Goal: Transaction & Acquisition: Purchase product/service

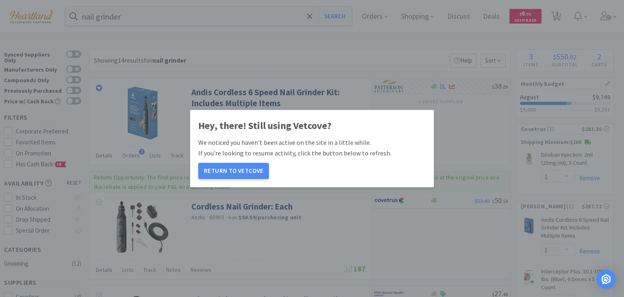
select select "1"
click at [234, 171] on button "Return to Vetcove" at bounding box center [233, 171] width 71 height 16
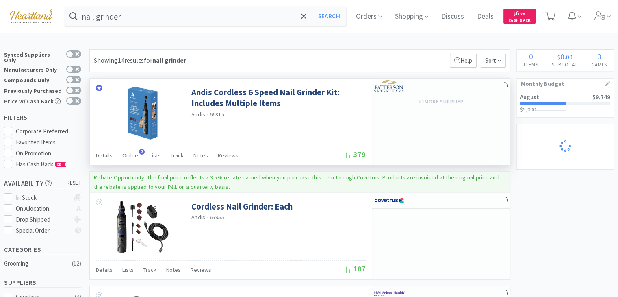
select select "1"
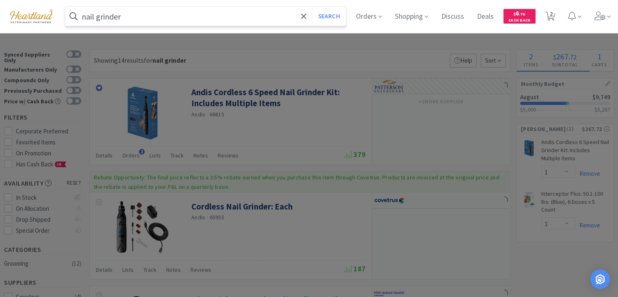
click at [206, 15] on input "nail grinder" at bounding box center [205, 16] width 280 height 19
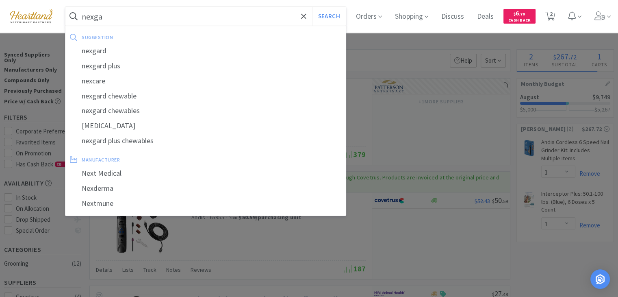
type input "nexgar"
select select "1"
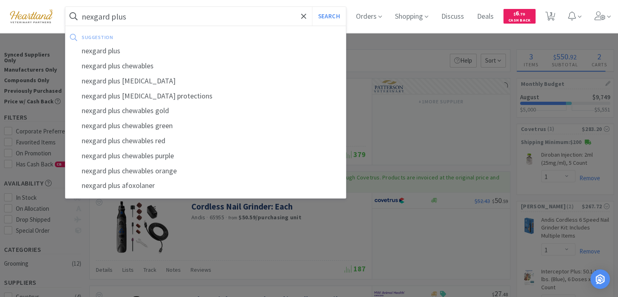
type input "nexgard plus"
click at [312, 7] on button "Search" at bounding box center [329, 16] width 34 height 19
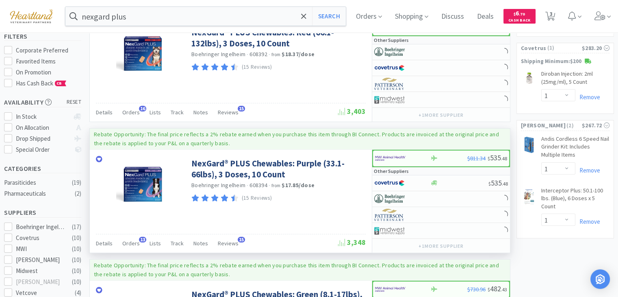
scroll to position [81, 0]
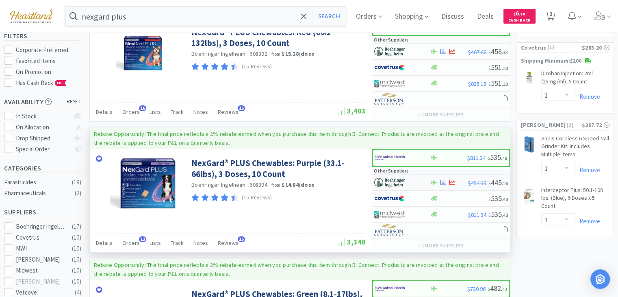
click at [399, 178] on img at bounding box center [389, 182] width 30 height 12
select select "1"
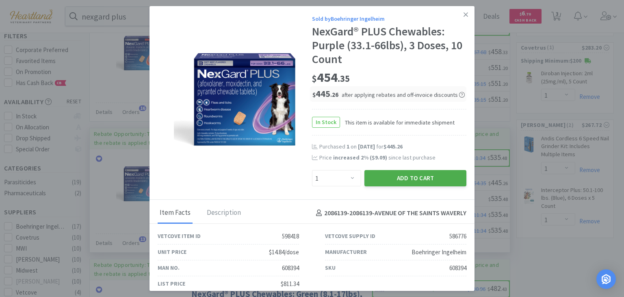
click at [401, 183] on button "Add to Cart" at bounding box center [416, 178] width 102 height 16
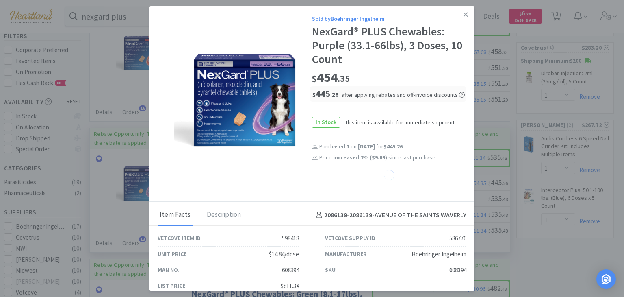
select select "1"
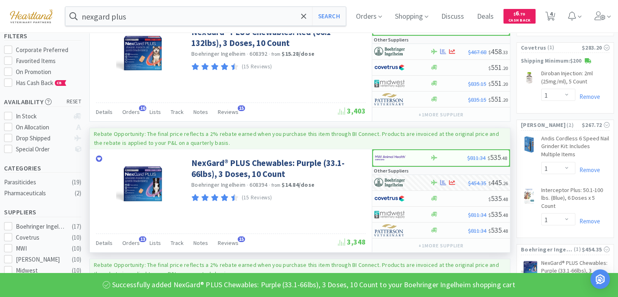
scroll to position [0, 0]
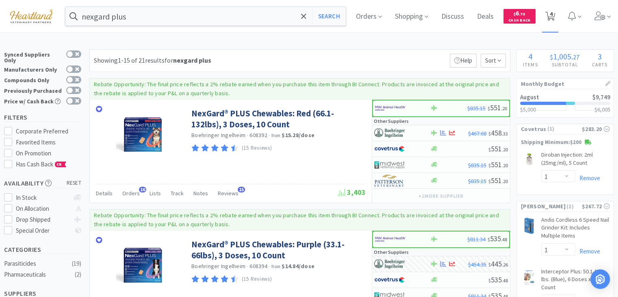
click at [554, 20] on icon at bounding box center [550, 16] width 10 height 9
select select "1"
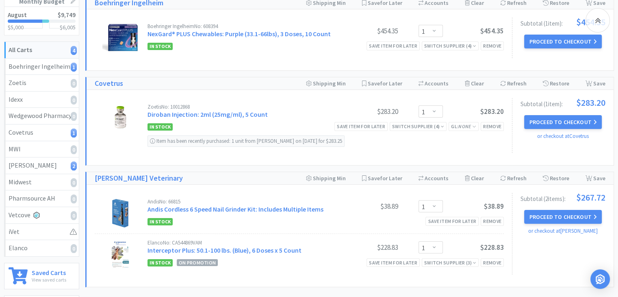
scroll to position [122, 0]
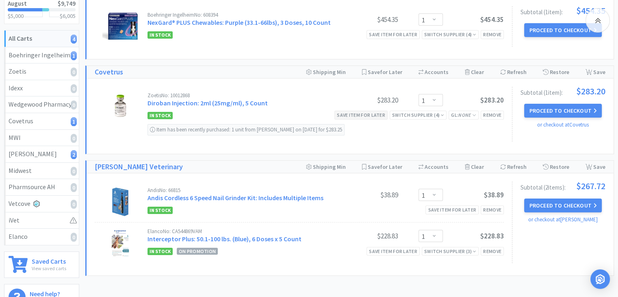
click at [371, 114] on div "Save item for later" at bounding box center [360, 115] width 53 height 9
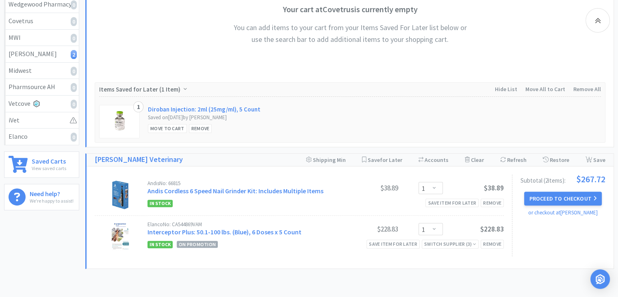
scroll to position [276, 0]
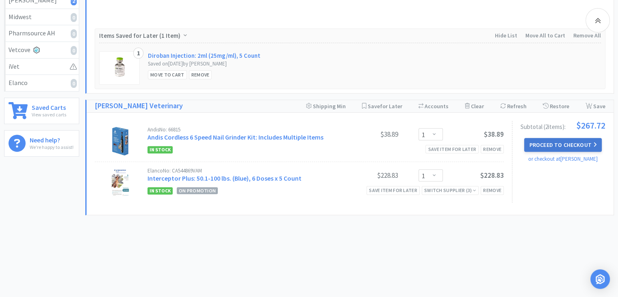
click at [559, 142] on button "Proceed to Checkout" at bounding box center [562, 145] width 77 height 14
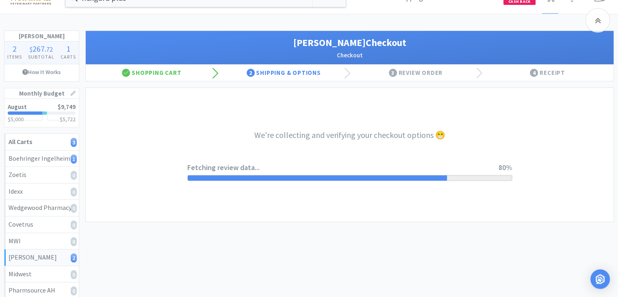
scroll to position [6, 0]
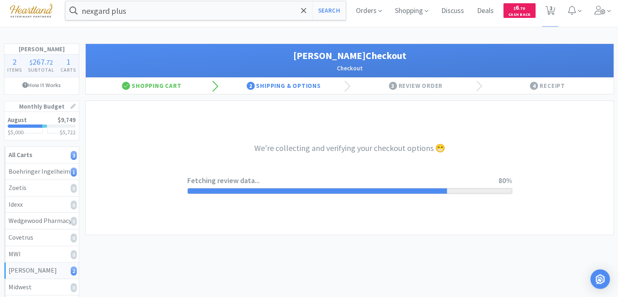
select select "1"
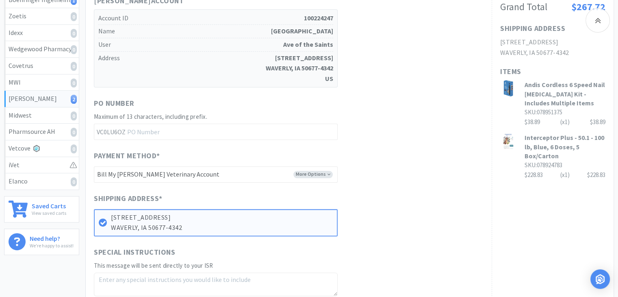
scroll to position [106, 0]
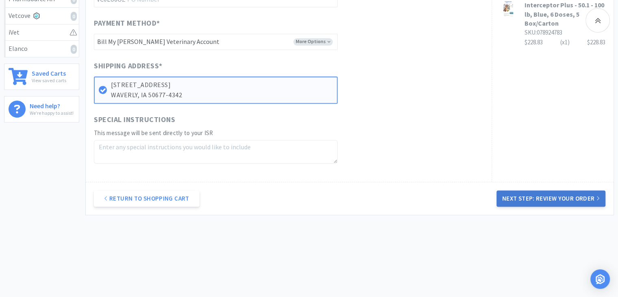
click at [561, 200] on button "Next Step: Review Your Order" at bounding box center [551, 198] width 109 height 16
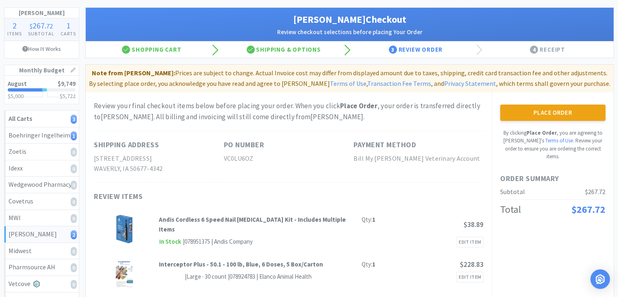
scroll to position [41, 0]
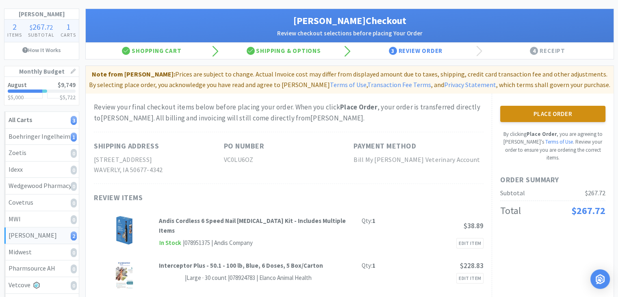
click at [572, 115] on button "Place Order" at bounding box center [552, 114] width 105 height 16
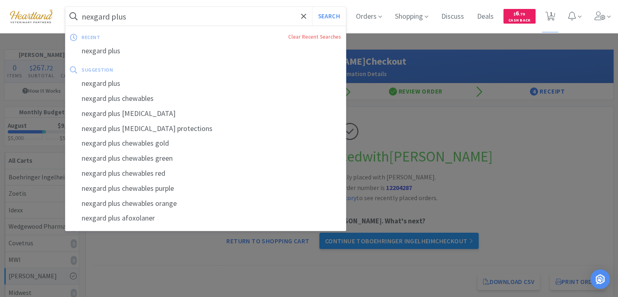
click at [228, 20] on input "nexgard plus" at bounding box center [205, 16] width 280 height 19
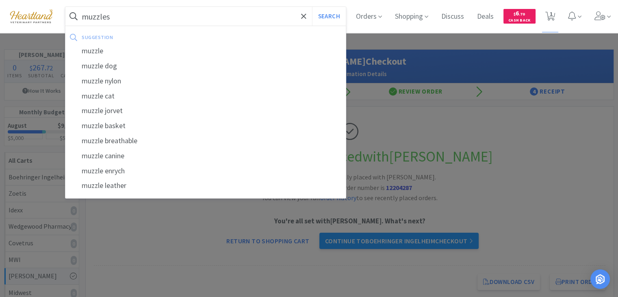
type input "muzzles"
click at [312, 7] on button "Search" at bounding box center [329, 16] width 34 height 19
select select "1"
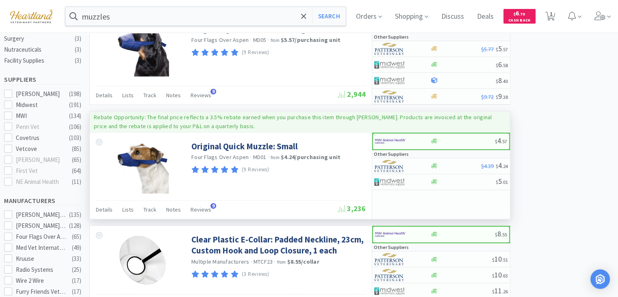
scroll to position [325, 0]
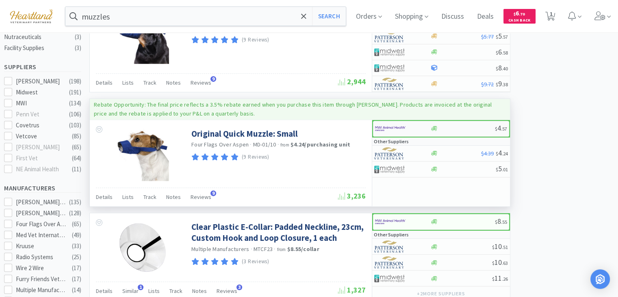
click at [397, 126] on img at bounding box center [390, 128] width 30 height 12
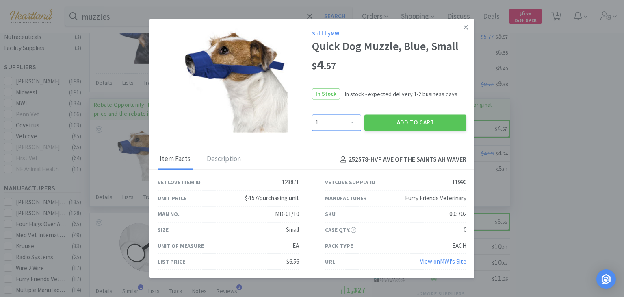
drag, startPoint x: 353, startPoint y: 119, endPoint x: 341, endPoint y: 93, distance: 28.9
click at [353, 119] on select "Enter Quantity 1 2 3 4 5 6 7 8 9 10 11 12 13 14 15 16 17 18 19 20 Enter Quantity" at bounding box center [336, 123] width 49 height 16
select select "2"
click at [312, 115] on select "Enter Quantity 1 2 3 4 5 6 7 8 9 10 11 12 13 14 15 16 17 18 19 20 Enter Quantity" at bounding box center [336, 123] width 49 height 16
click at [411, 124] on button "Add to Cart" at bounding box center [416, 123] width 102 height 16
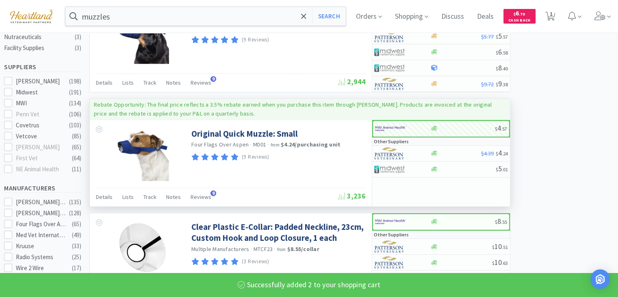
select select "2"
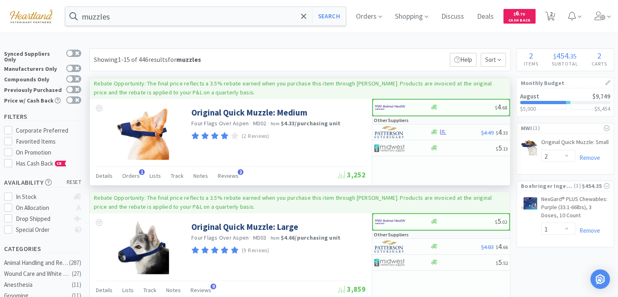
scroll to position [0, 0]
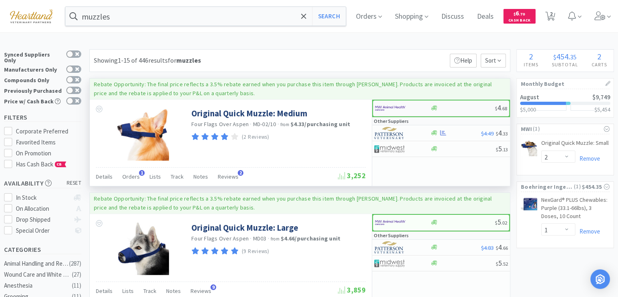
click at [395, 108] on img at bounding box center [390, 108] width 30 height 12
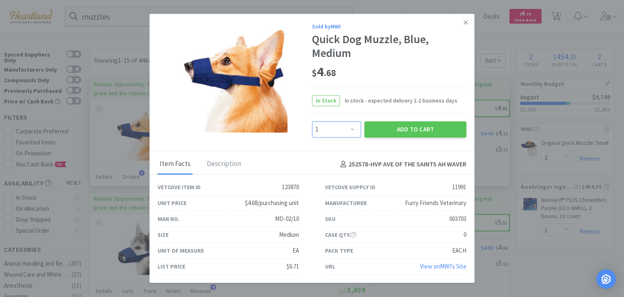
click at [359, 132] on select "Enter Quantity 1 2 3 4 5 6 7 8 9 10 11 12 13 14 15 16 17 18 19 20 Enter Quantity" at bounding box center [336, 129] width 49 height 16
select select "2"
click at [312, 122] on select "Enter Quantity 1 2 3 4 5 6 7 8 9 10 11 12 13 14 15 16 17 18 19 20 Enter Quantity" at bounding box center [336, 129] width 49 height 16
click at [408, 132] on button "Add to Cart" at bounding box center [416, 129] width 102 height 16
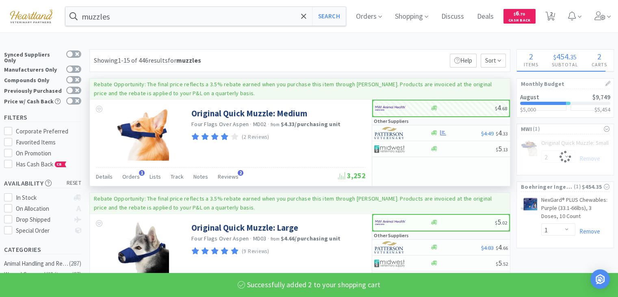
select select "2"
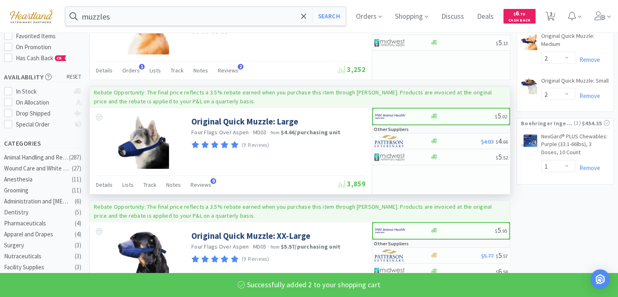
scroll to position [122, 0]
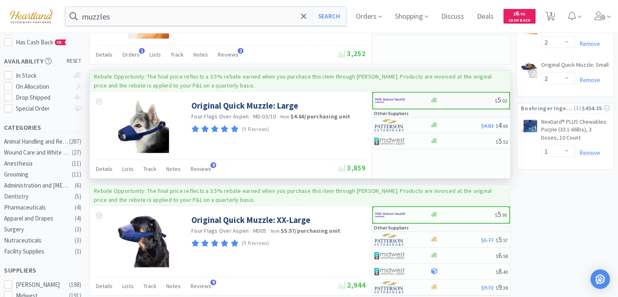
click at [388, 99] on img at bounding box center [390, 100] width 30 height 12
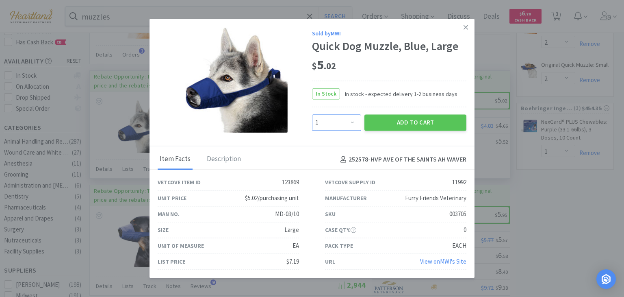
click at [356, 125] on select "Enter Quantity 1 2 3 4 5 6 7 8 9 10 11 12 13 14 15 16 17 18 19 20 Enter Quantity" at bounding box center [336, 123] width 49 height 16
select select "2"
click at [312, 115] on select "Enter Quantity 1 2 3 4 5 6 7 8 9 10 11 12 13 14 15 16 17 18 19 20 Enter Quantity" at bounding box center [336, 123] width 49 height 16
click at [399, 124] on button "Add to Cart" at bounding box center [416, 123] width 102 height 16
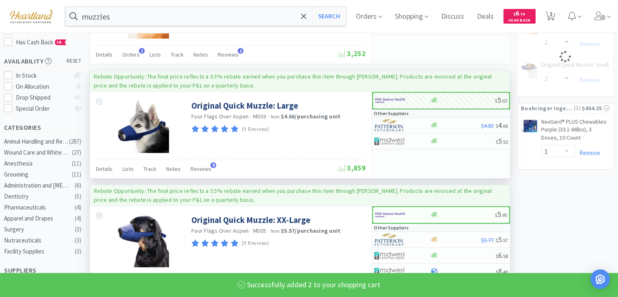
select select "2"
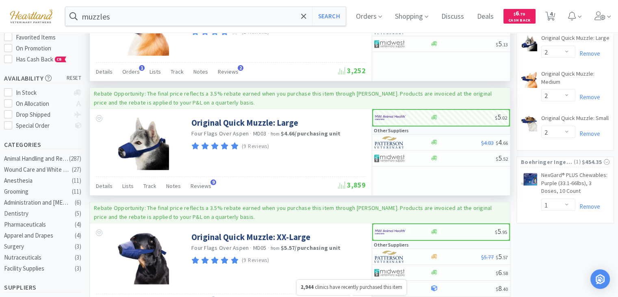
scroll to position [0, 0]
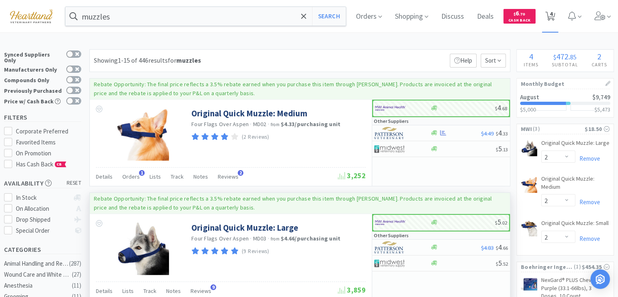
click at [555, 12] on icon at bounding box center [550, 16] width 10 height 9
select select "1"
select select "2"
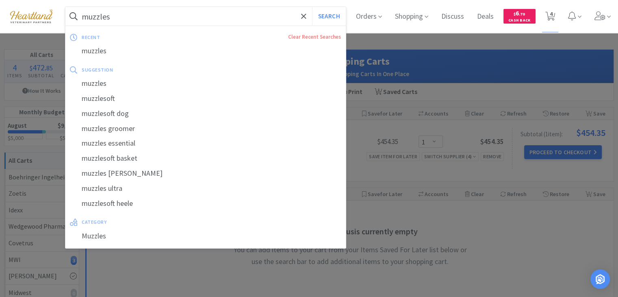
click at [135, 17] on input "muzzles" at bounding box center [205, 16] width 280 height 19
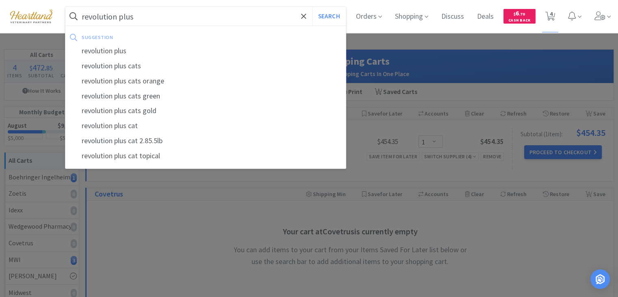
type input "revolution plus"
click at [312, 7] on button "Search" at bounding box center [329, 16] width 34 height 19
select select "2"
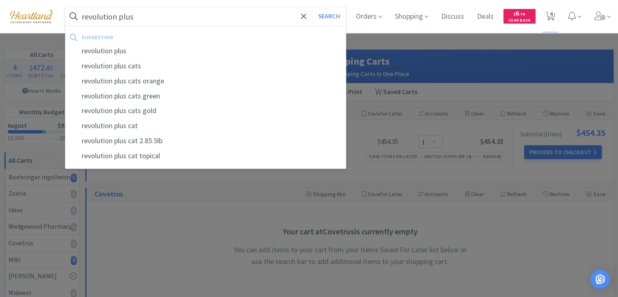
select select "1"
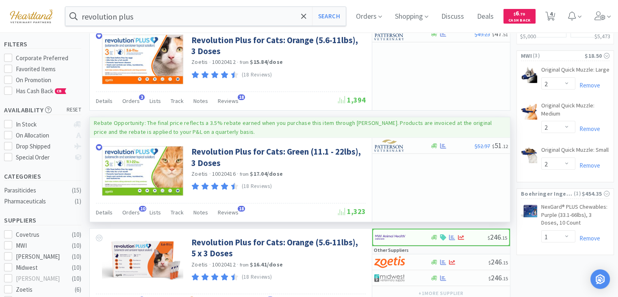
scroll to position [81, 0]
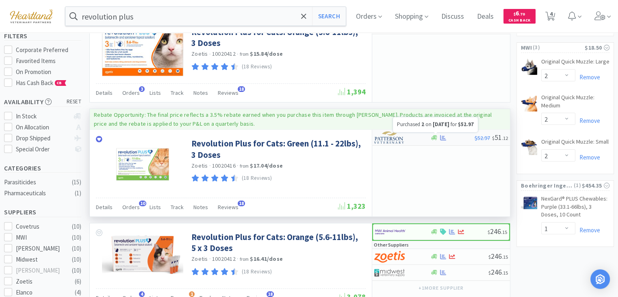
click at [444, 135] on icon at bounding box center [443, 138] width 6 height 6
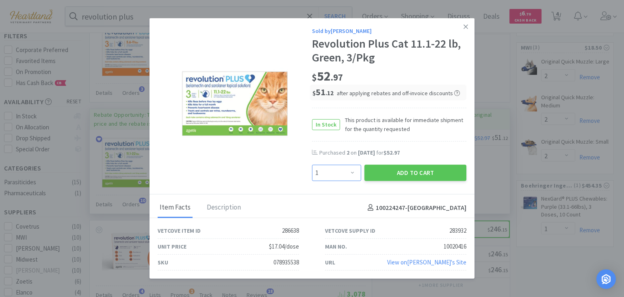
click at [353, 174] on select "Enter Quantity 1 2 3 4 5 6 7 8 9 10 11 12 13 14 15 16 17 18 19 20 Enter Quantity" at bounding box center [336, 173] width 49 height 16
select select "2"
click at [312, 165] on select "Enter Quantity 1 2 3 4 5 6 7 8 9 10 11 12 13 14 15 16 17 18 19 20 Enter Quantity" at bounding box center [336, 173] width 49 height 16
click at [434, 171] on button "Add to Cart" at bounding box center [416, 173] width 102 height 16
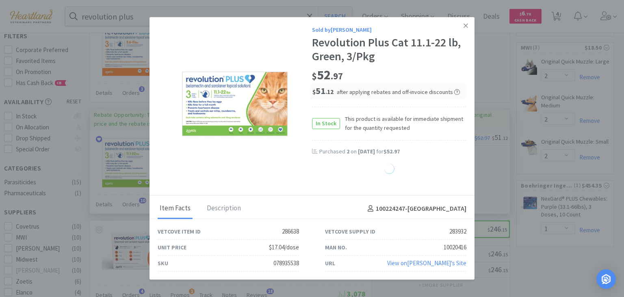
select select "2"
select select "1"
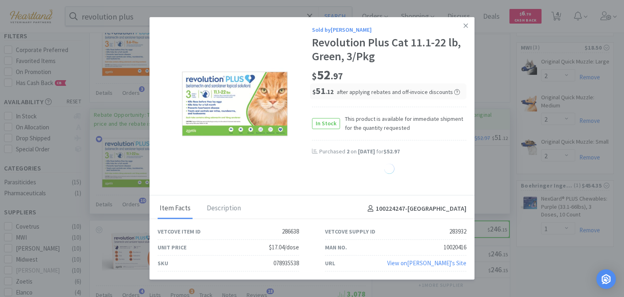
select select "1"
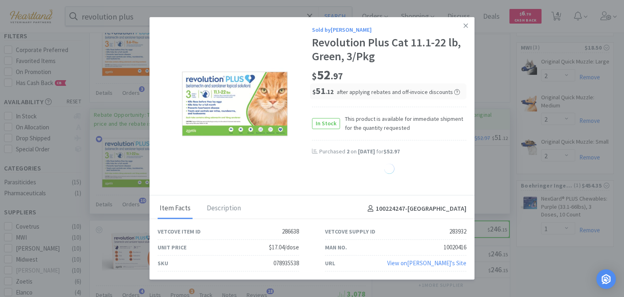
select select "1"
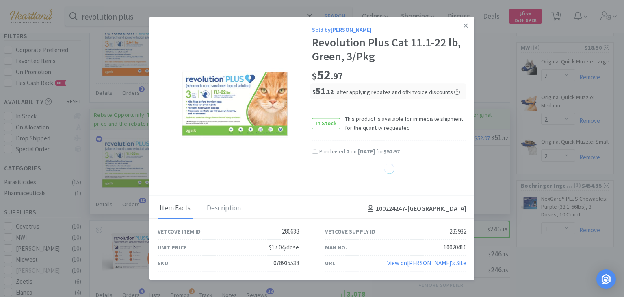
select select "1"
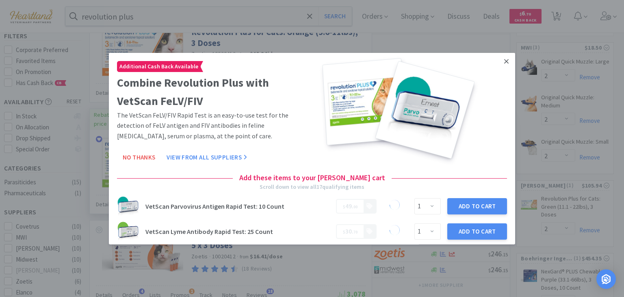
click at [504, 61] on icon at bounding box center [506, 61] width 4 height 4
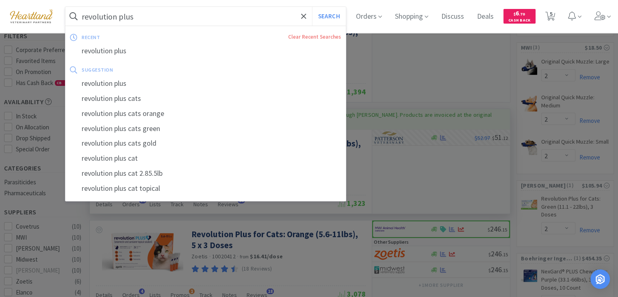
click at [244, 22] on input "revolution plus" at bounding box center [205, 16] width 280 height 19
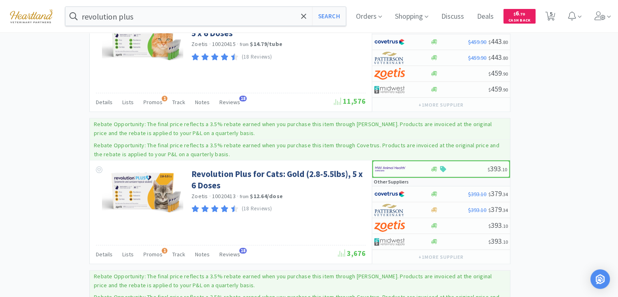
scroll to position [731, 0]
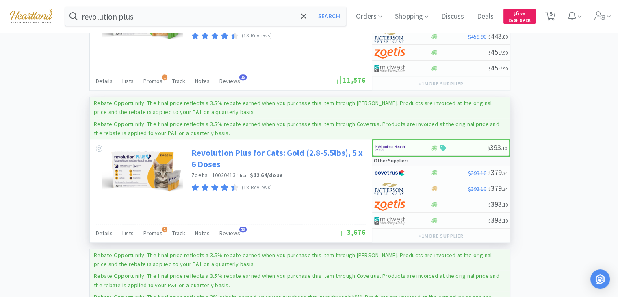
click at [201, 151] on link "Revolution Plus for Cats: Gold (2.8-5.5lbs), 5 x 6 Doses" at bounding box center [277, 158] width 172 height 22
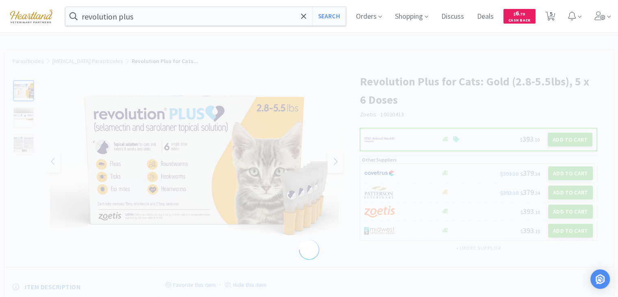
select select "286647"
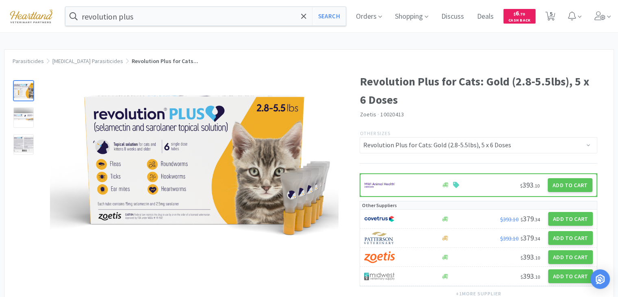
select select "2"
select select "1"
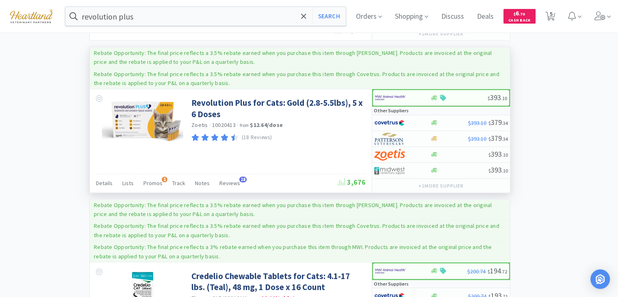
scroll to position [813, 0]
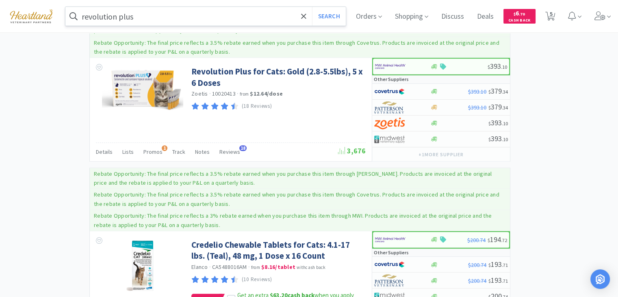
click at [187, 23] on input "revolution plus" at bounding box center [205, 16] width 280 height 19
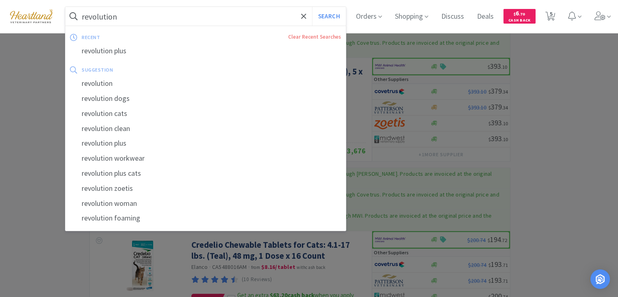
type input "revolution"
click at [312, 7] on button "Search" at bounding box center [329, 16] width 34 height 19
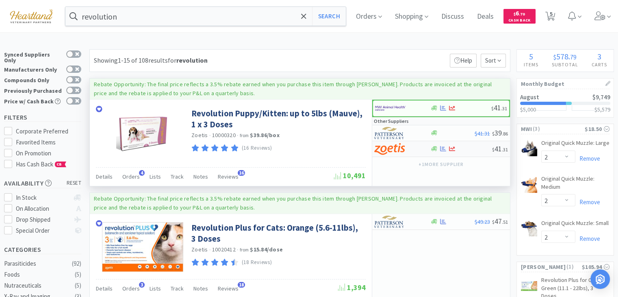
click at [386, 149] on img at bounding box center [389, 149] width 30 height 12
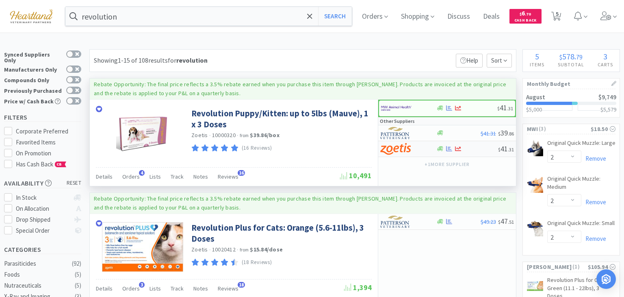
select select "5"
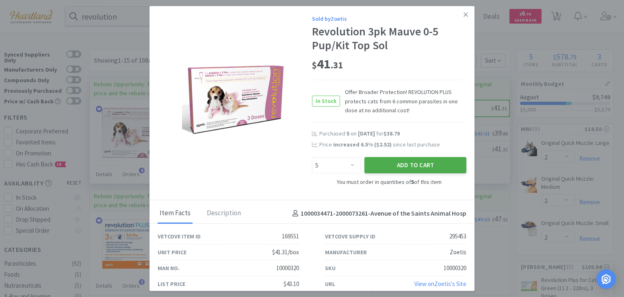
click at [395, 165] on button "Add to Cart" at bounding box center [416, 165] width 102 height 16
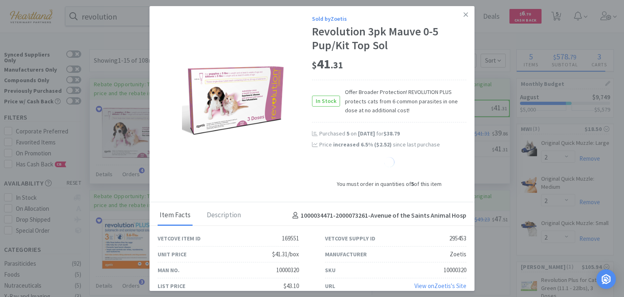
select select "5"
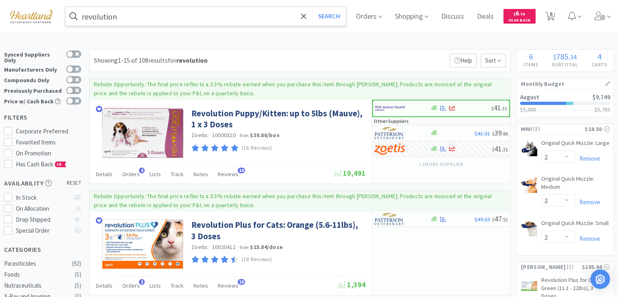
click at [141, 17] on input "revolution" at bounding box center [205, 16] width 280 height 19
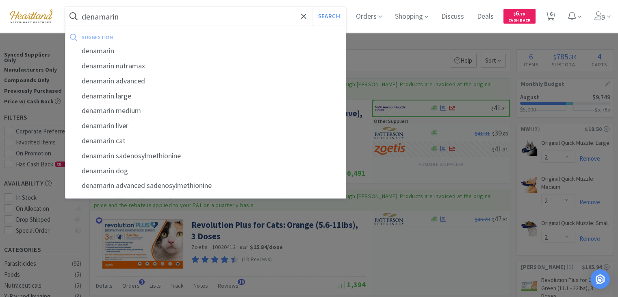
type input "denamarin"
click at [312, 7] on button "Search" at bounding box center [329, 16] width 34 height 19
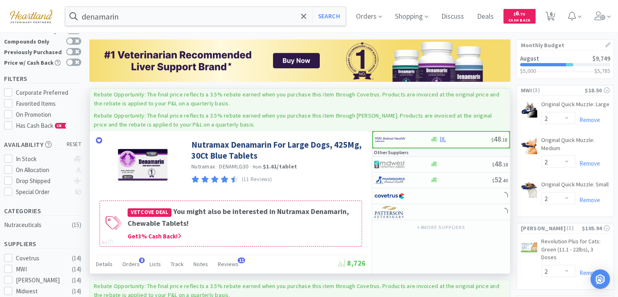
scroll to position [41, 0]
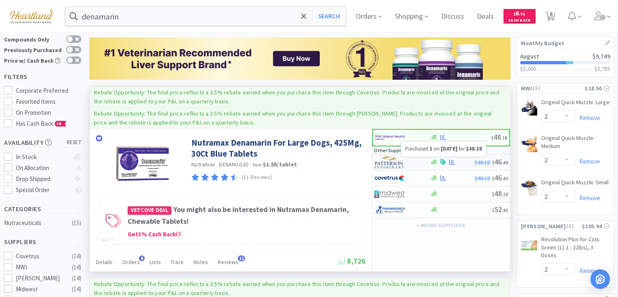
click at [452, 159] on icon at bounding box center [452, 161] width 6 height 5
select select "1"
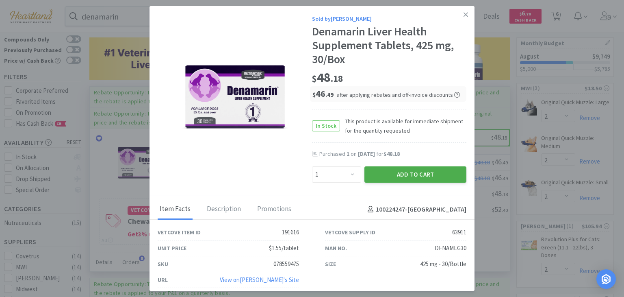
click at [423, 178] on button "Add to Cart" at bounding box center [416, 174] width 102 height 16
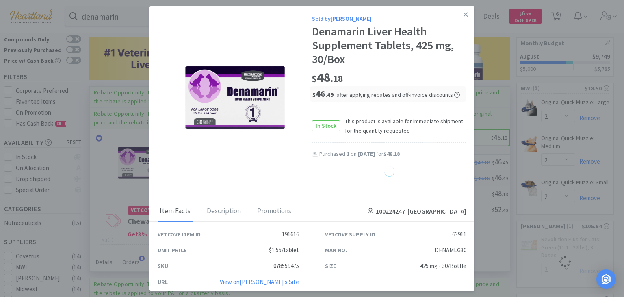
select select "1"
select select "2"
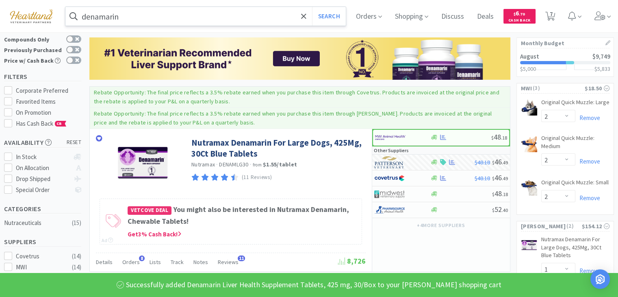
click at [176, 18] on input "denamarin" at bounding box center [205, 16] width 280 height 19
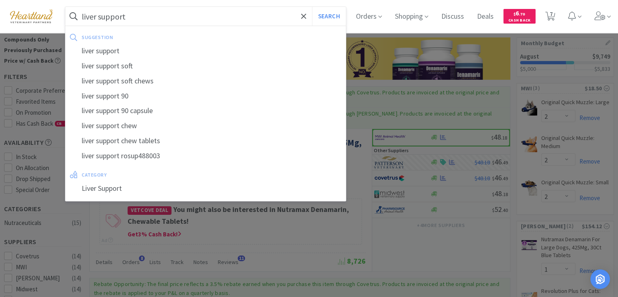
type input "liver support"
click at [312, 7] on button "Search" at bounding box center [329, 16] width 34 height 19
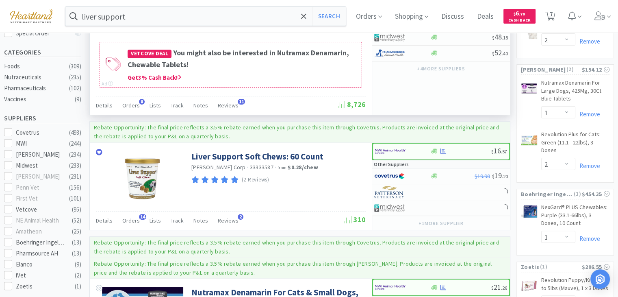
scroll to position [284, 0]
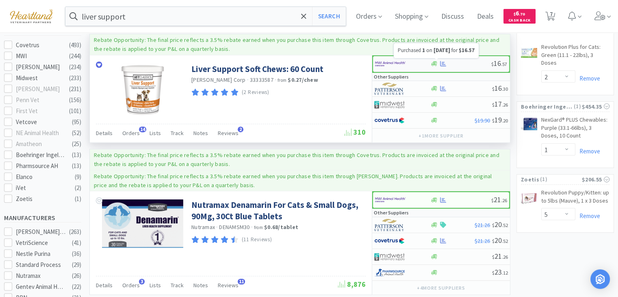
click at [442, 61] on icon at bounding box center [443, 63] width 6 height 5
select select "1"
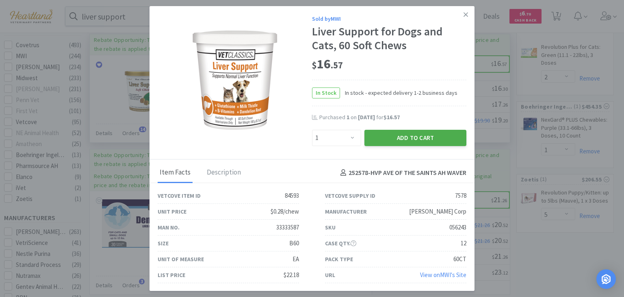
click at [440, 139] on button "Add to Cart" at bounding box center [416, 138] width 102 height 16
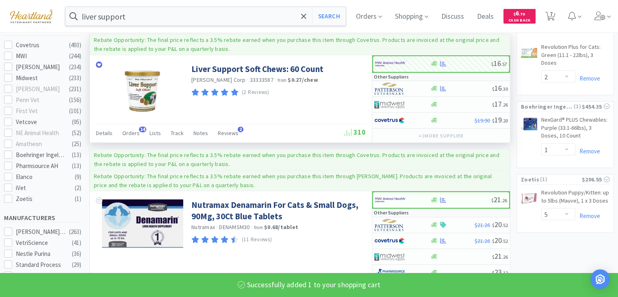
select select "1"
select select "2"
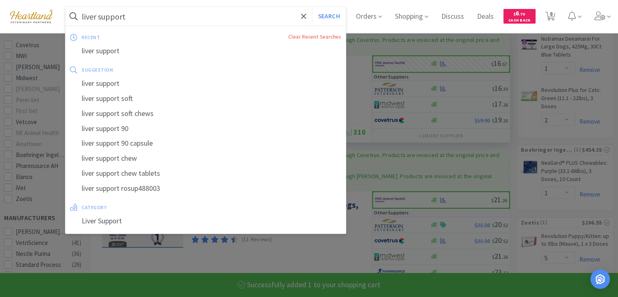
click at [176, 18] on input "liver support" at bounding box center [205, 16] width 280 height 19
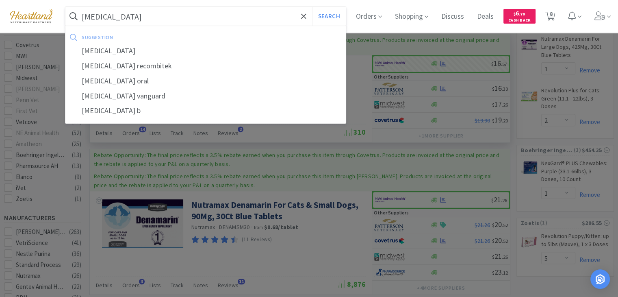
type input "[MEDICAL_DATA]"
click at [312, 7] on button "Search" at bounding box center [329, 16] width 34 height 19
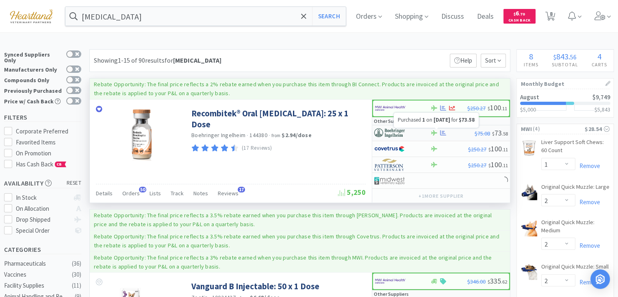
click at [443, 132] on icon at bounding box center [443, 132] width 6 height 5
select select "1"
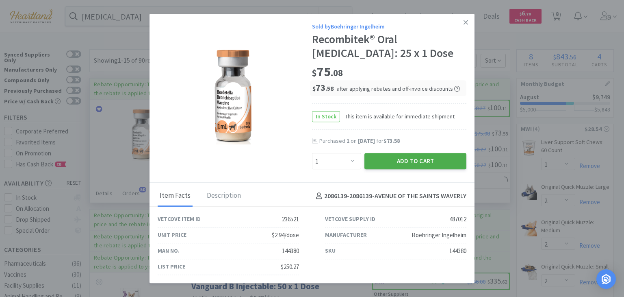
click at [417, 160] on button "Add to Cart" at bounding box center [416, 161] width 102 height 16
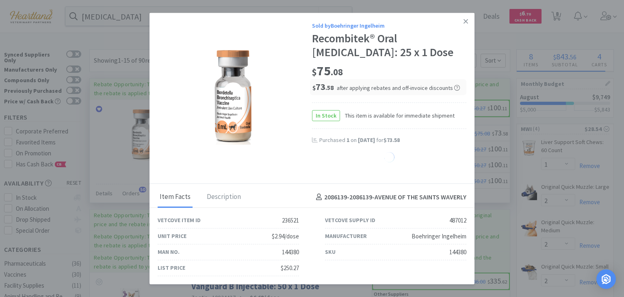
select select "1"
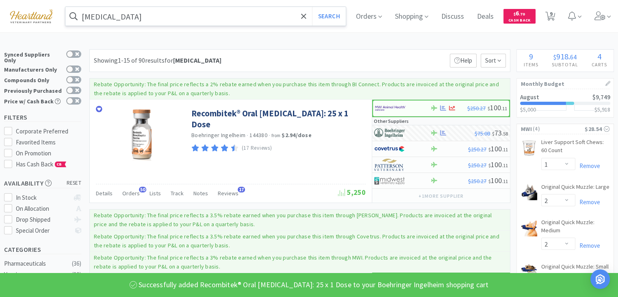
click at [158, 13] on input "[MEDICAL_DATA]" at bounding box center [205, 16] width 280 height 19
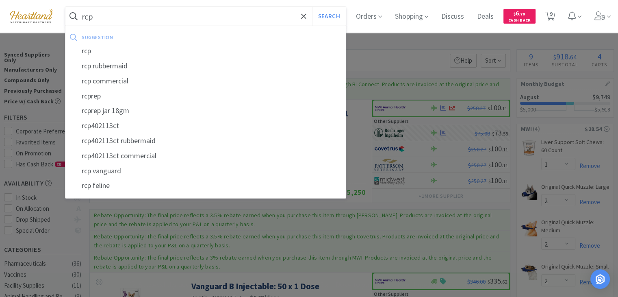
type input "rcp"
click at [312, 7] on button "Search" at bounding box center [329, 16] width 34 height 19
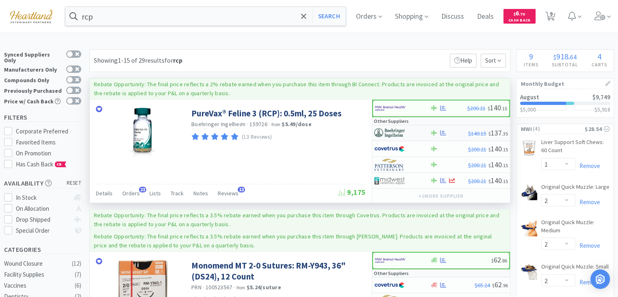
click at [397, 131] on img at bounding box center [389, 133] width 30 height 12
select select "1"
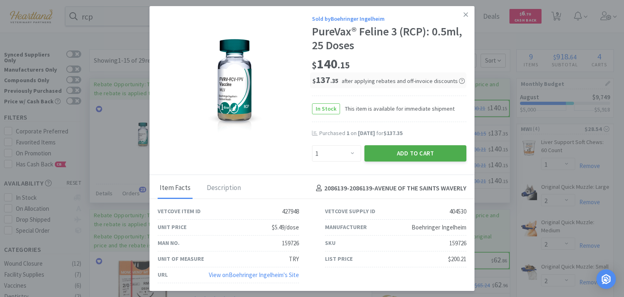
click at [420, 155] on button "Add to Cart" at bounding box center [416, 153] width 102 height 16
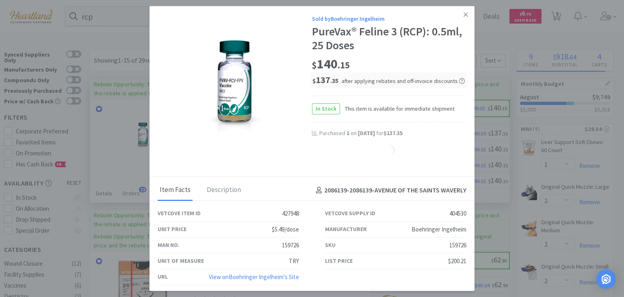
select select "1"
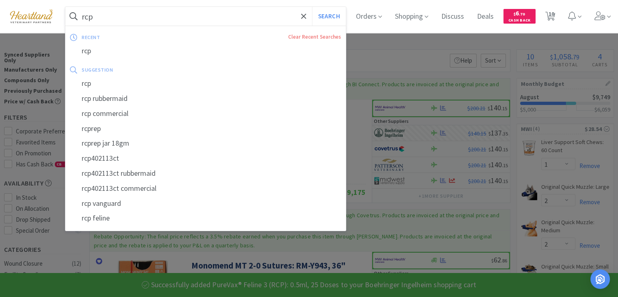
drag, startPoint x: 138, startPoint y: 15, endPoint x: 142, endPoint y: 12, distance: 5.0
click at [139, 15] on input "rcp" at bounding box center [205, 16] width 280 height 19
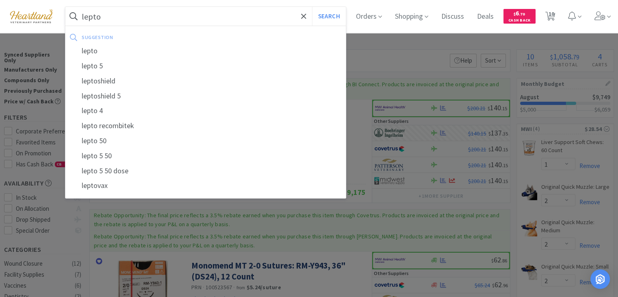
type input "lepto"
click at [312, 7] on button "Search" at bounding box center [329, 16] width 34 height 19
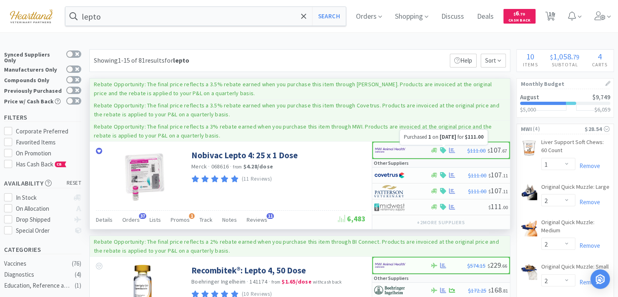
click at [451, 148] on icon at bounding box center [452, 150] width 6 height 6
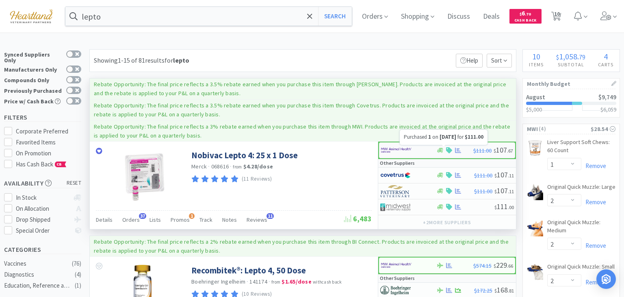
select select "1"
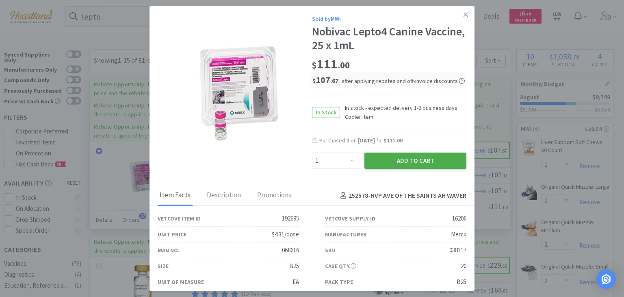
click at [427, 165] on button "Add to Cart" at bounding box center [416, 160] width 102 height 16
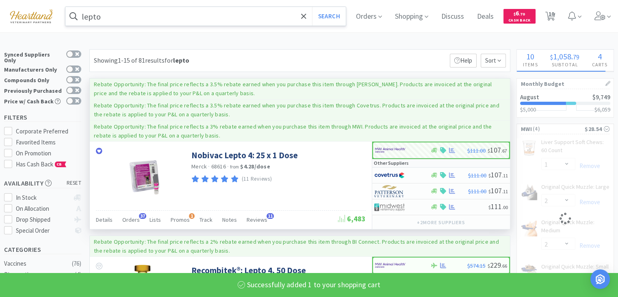
click at [184, 13] on input "lepto" at bounding box center [205, 16] width 280 height 19
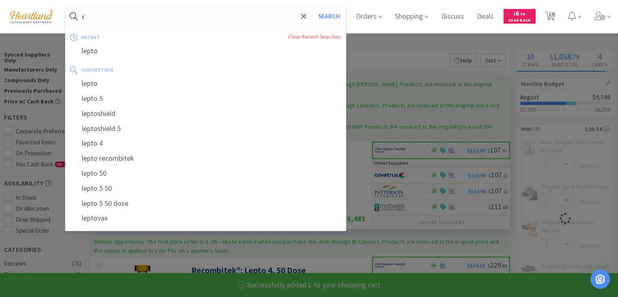
type input "ra"
select select "1"
select select "2"
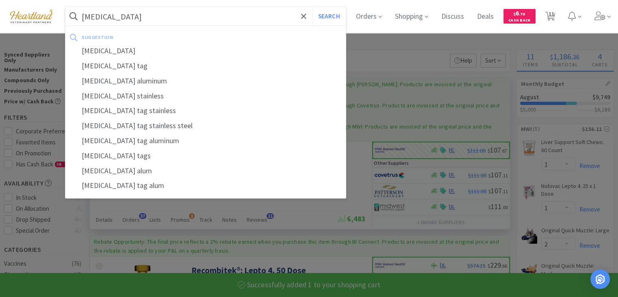
type input "[MEDICAL_DATA]"
click at [312, 7] on button "Search" at bounding box center [329, 16] width 34 height 19
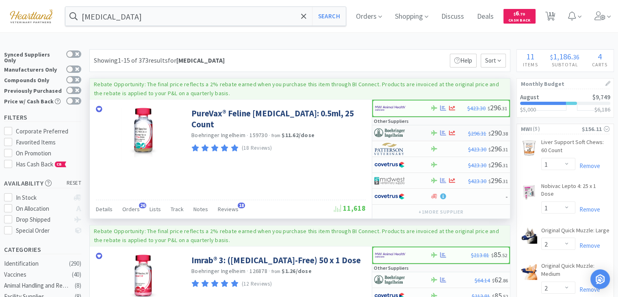
click at [399, 132] on img at bounding box center [389, 133] width 30 height 12
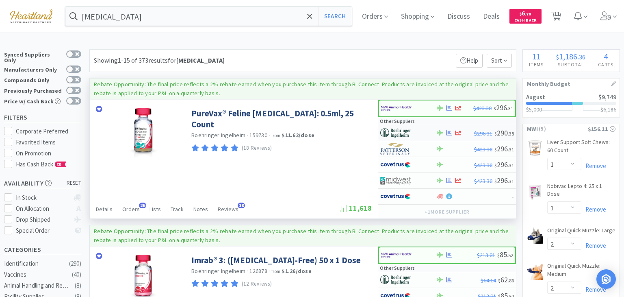
select select "1"
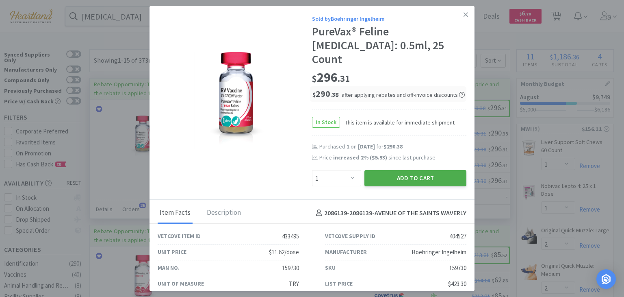
click at [425, 170] on button "Add to Cart" at bounding box center [416, 178] width 102 height 16
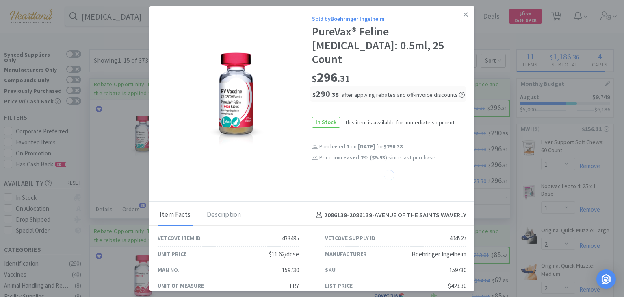
select select "1"
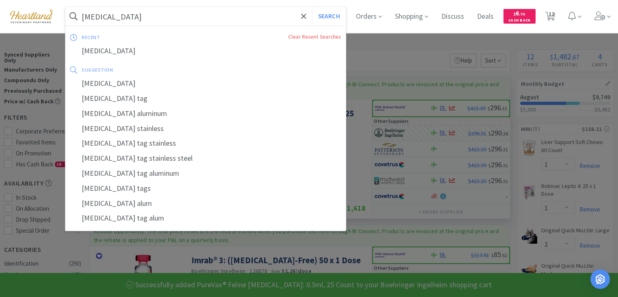
click at [191, 16] on input "[MEDICAL_DATA]" at bounding box center [205, 16] width 280 height 19
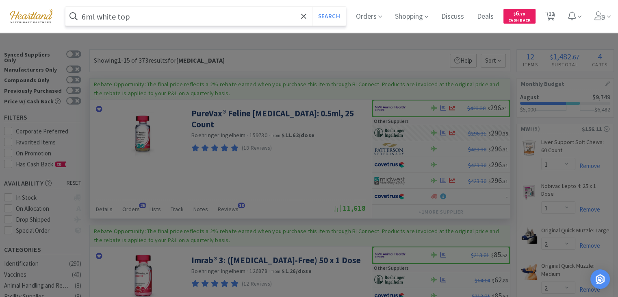
type input "6ml white top"
click at [312, 7] on button "Search" at bounding box center [329, 16] width 34 height 19
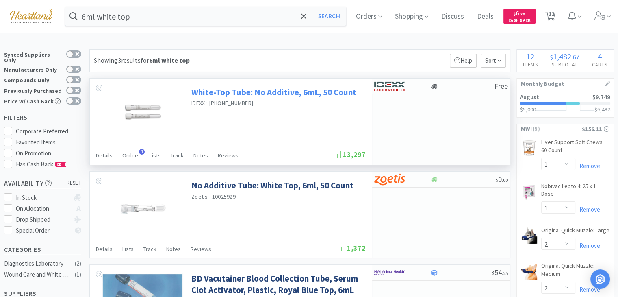
click at [283, 90] on link "White-Top Tube: No Additive, 6mL, 50 Count" at bounding box center [273, 92] width 165 height 11
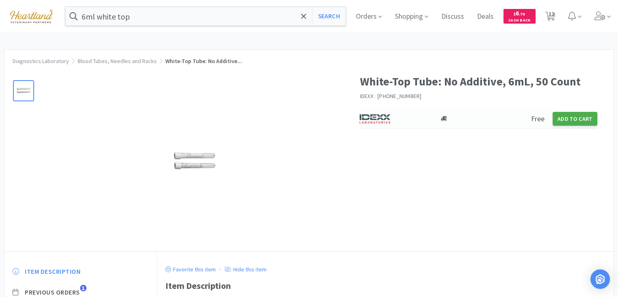
click at [581, 120] on button "Add to Cart" at bounding box center [575, 119] width 45 height 14
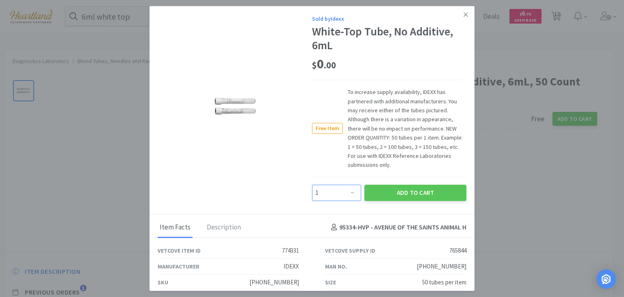
click at [352, 192] on select "Enter Quantity 1 2 3 4 5 6 7 8 9 10 11 12 13 14 15 16 17 18 19 20 Enter Quantity" at bounding box center [336, 192] width 49 height 16
select select "2"
click at [312, 184] on select "Enter Quantity 1 2 3 4 5 6 7 8 9 10 11 12 13 14 15 16 17 18 19 20 Enter Quantity" at bounding box center [336, 192] width 49 height 16
click at [401, 191] on button "Add to Cart" at bounding box center [416, 192] width 102 height 16
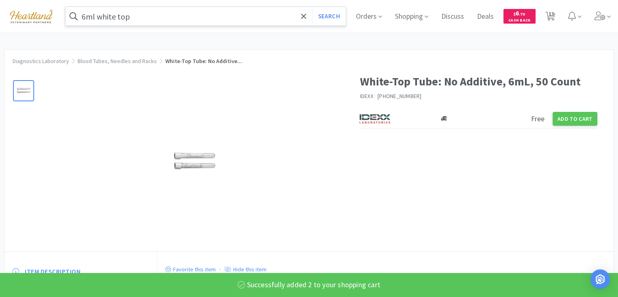
click at [142, 10] on input "6ml white top" at bounding box center [205, 16] width 280 height 19
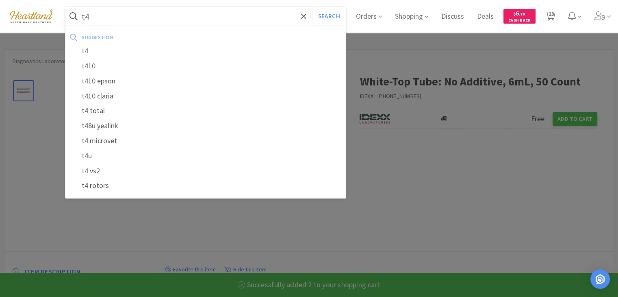
type input "t4"
click at [312, 7] on button "Search" at bounding box center [329, 16] width 34 height 19
select select "1"
select select "2"
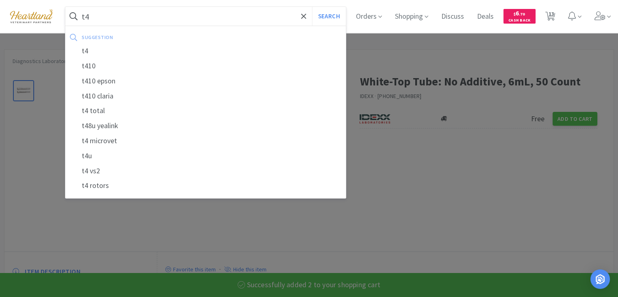
select select "2"
select select "1"
select select "2"
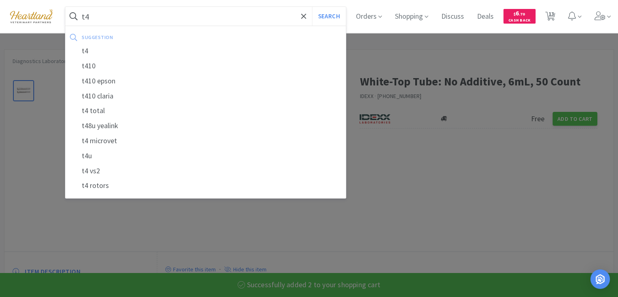
select select "1"
select select "5"
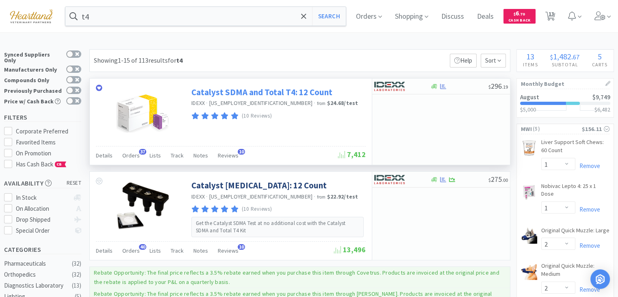
click at [276, 90] on link "Catalyst SDMA and Total T4: 12 Count" at bounding box center [261, 92] width 141 height 11
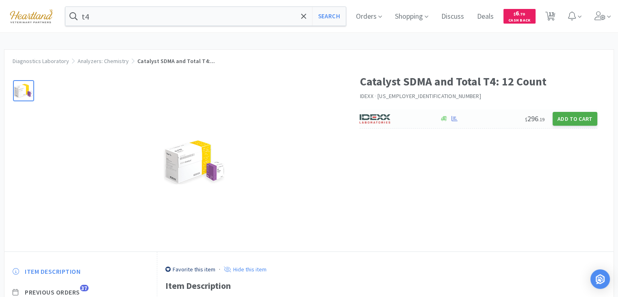
click at [591, 120] on button "Add to Cart" at bounding box center [575, 119] width 45 height 14
select select "1"
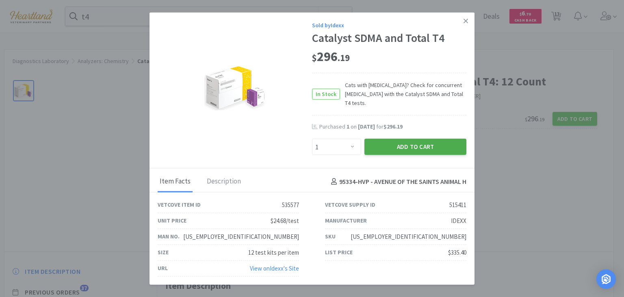
click at [419, 147] on button "Add to Cart" at bounding box center [416, 147] width 102 height 16
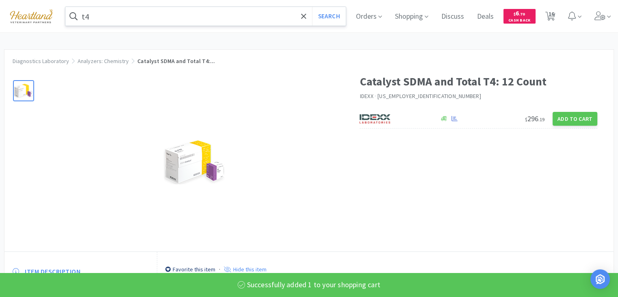
click at [208, 15] on input "t4" at bounding box center [205, 16] width 280 height 19
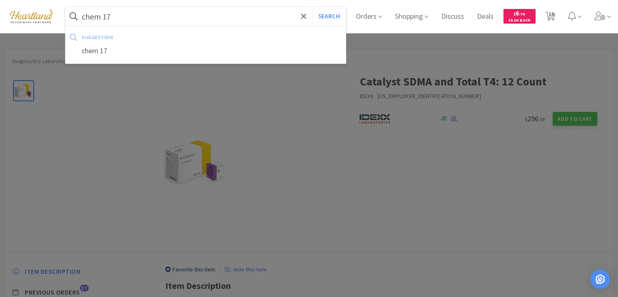
type input "chem 17"
click at [312, 7] on button "Search" at bounding box center [329, 16] width 34 height 19
select select "1"
select select "2"
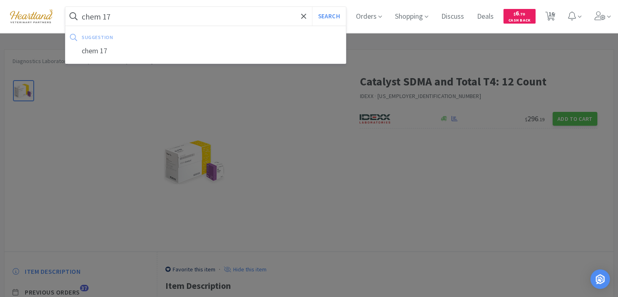
select select "2"
select select "1"
select select "2"
select select "1"
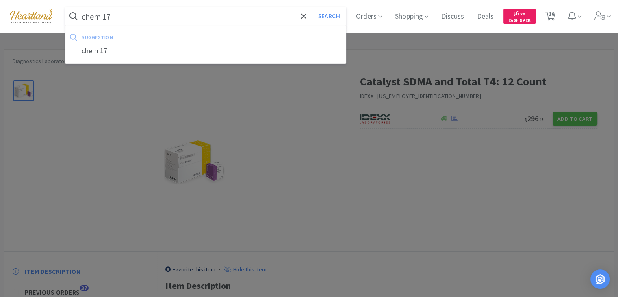
select select "2"
select select "1"
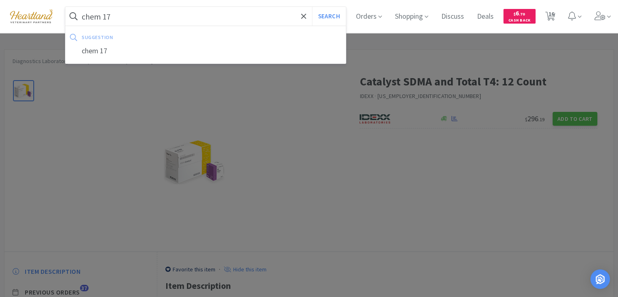
select select "5"
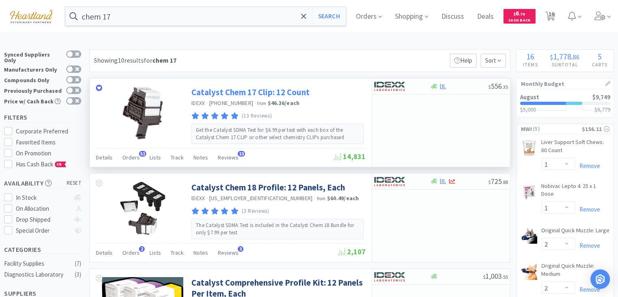
click at [276, 91] on link "Catalyst Chem 17 Clip: 12 Count" at bounding box center [250, 92] width 118 height 11
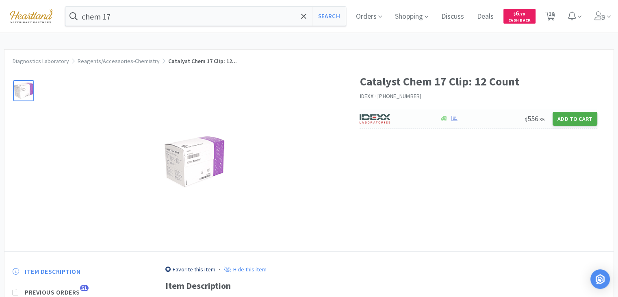
click at [577, 115] on button "Add to Cart" at bounding box center [575, 119] width 45 height 14
select select "1"
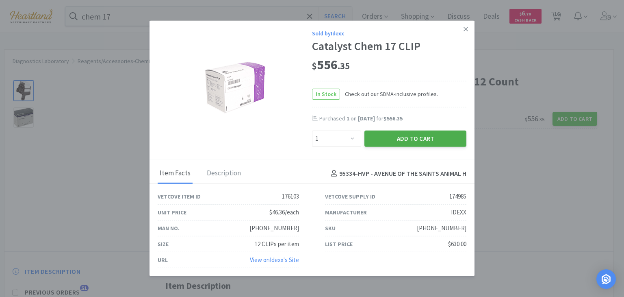
click at [438, 138] on button "Add to Cart" at bounding box center [416, 138] width 102 height 16
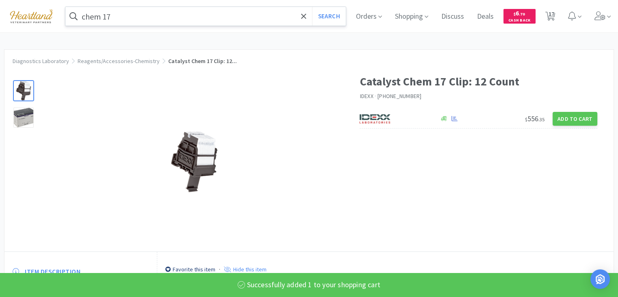
click at [208, 17] on input "chem 17" at bounding box center [205, 16] width 280 height 19
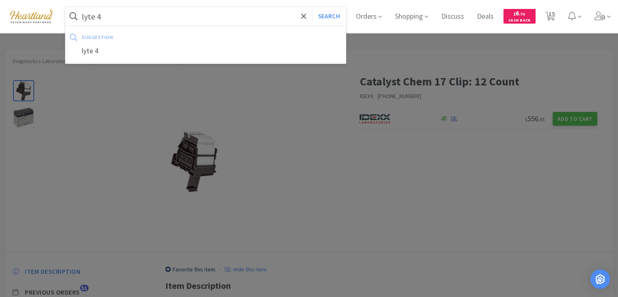
type input "lyte 4"
click at [312, 7] on button "Search" at bounding box center [329, 16] width 34 height 19
select select "1"
select select "2"
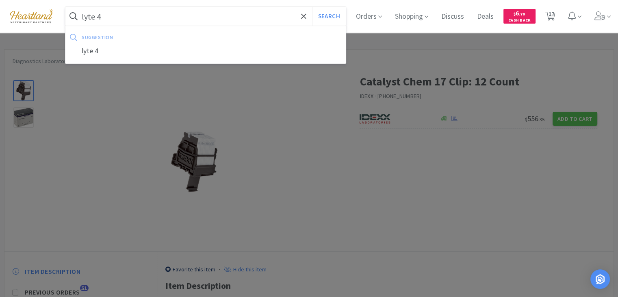
select select "2"
select select "1"
select select "2"
select select "1"
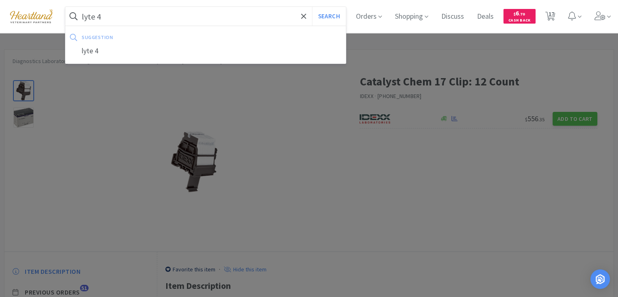
select select "1"
select select "2"
select select "1"
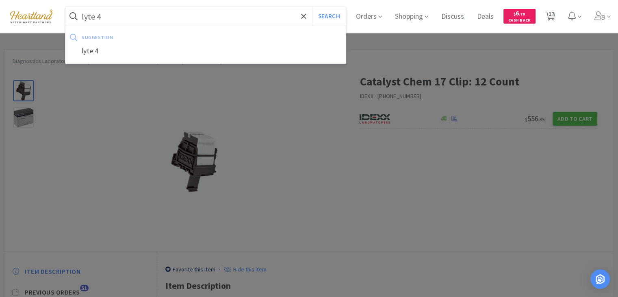
select select "1"
select select "5"
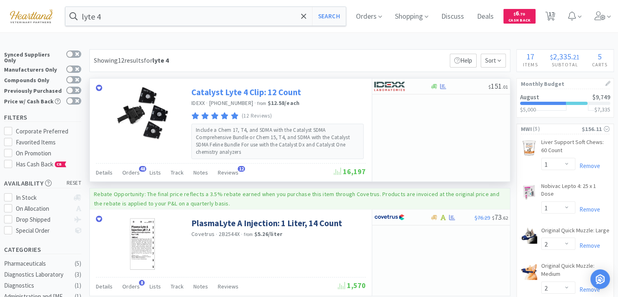
click at [248, 93] on link "Catalyst Lyte 4 Clip: 12 Count" at bounding box center [246, 92] width 110 height 11
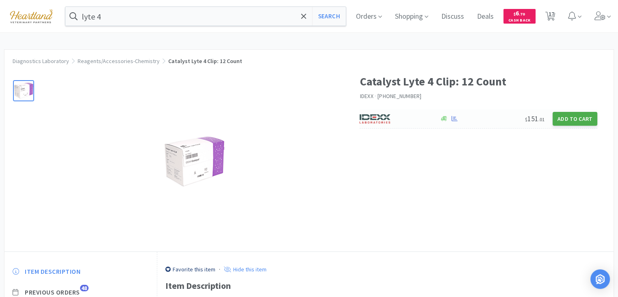
click at [575, 119] on button "Add to Cart" at bounding box center [575, 119] width 45 height 14
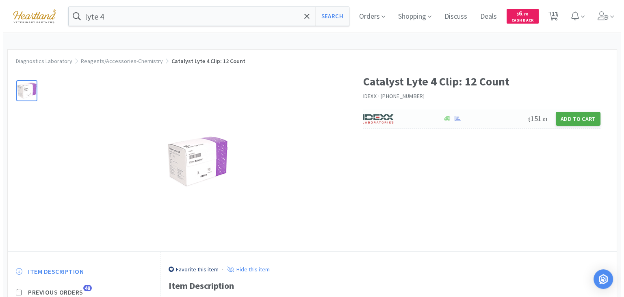
select select "1"
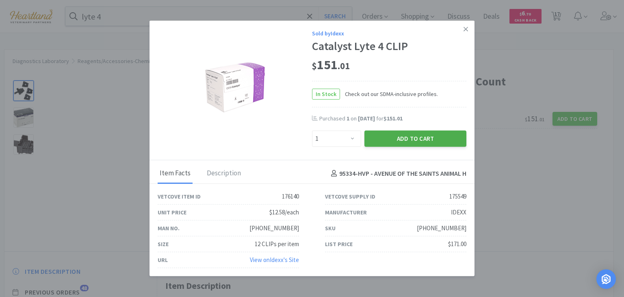
click at [401, 142] on button "Add to Cart" at bounding box center [416, 138] width 102 height 16
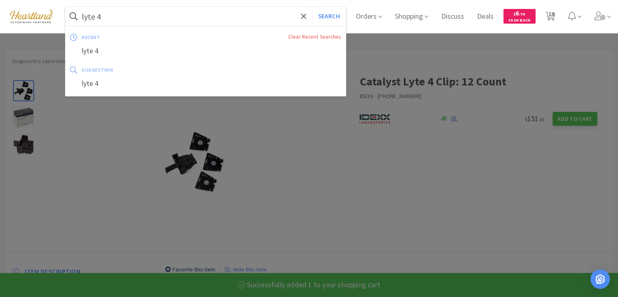
click at [165, 18] on input "lyte 4" at bounding box center [205, 16] width 280 height 19
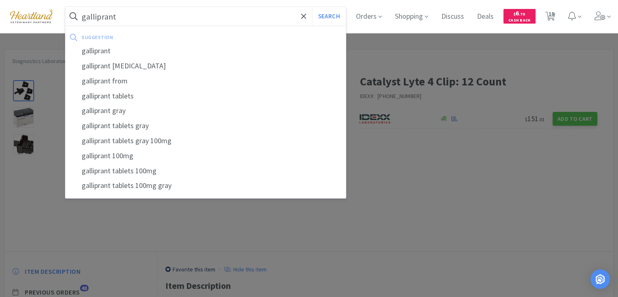
type input "galliprant"
click at [312, 7] on button "Search" at bounding box center [329, 16] width 34 height 19
select select "1"
select select "2"
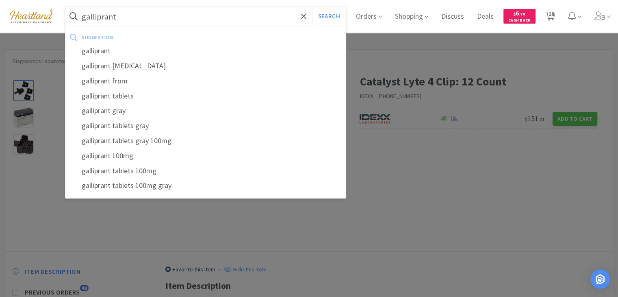
select select "2"
select select "1"
select select "2"
select select "1"
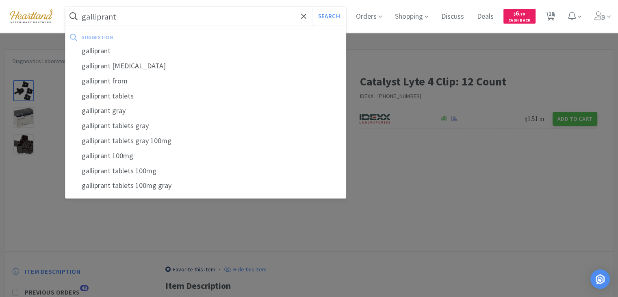
select select "1"
select select "2"
select select "1"
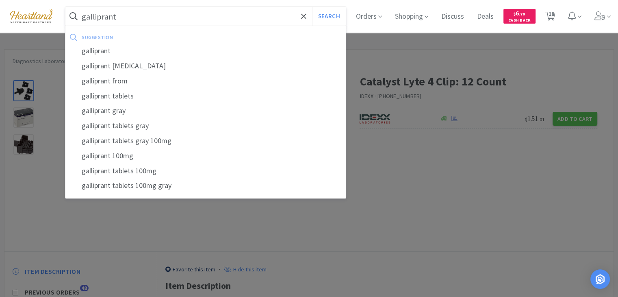
select select "1"
select select "5"
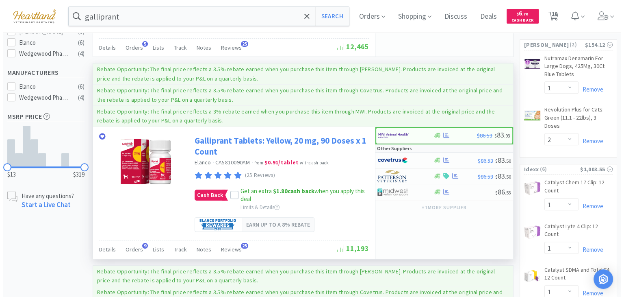
scroll to position [325, 0]
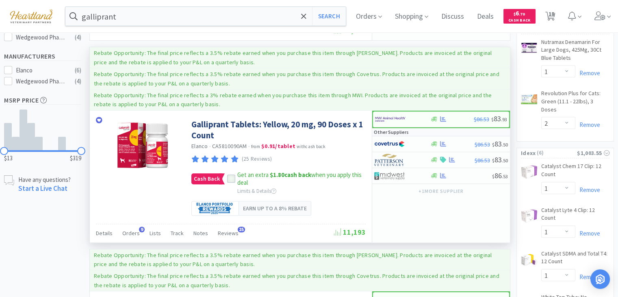
click at [229, 177] on icon at bounding box center [231, 179] width 6 height 6
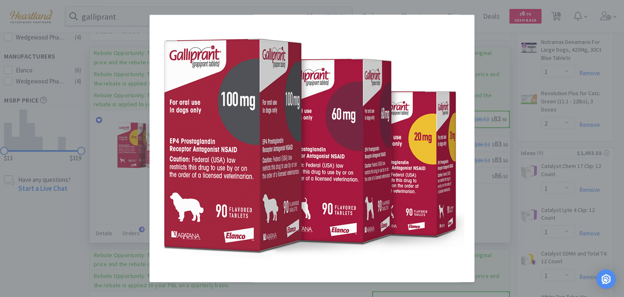
scroll to position [91, 0]
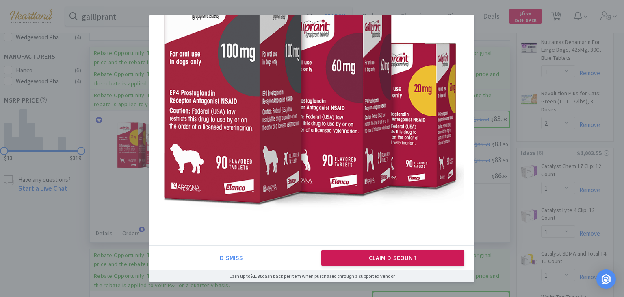
click at [421, 259] on button "Claim Discount" at bounding box center [392, 258] width 143 height 16
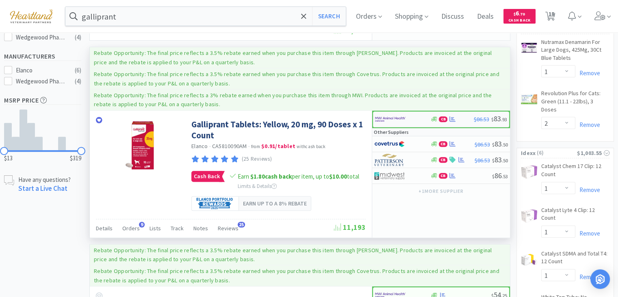
click at [387, 116] on img at bounding box center [390, 119] width 30 height 12
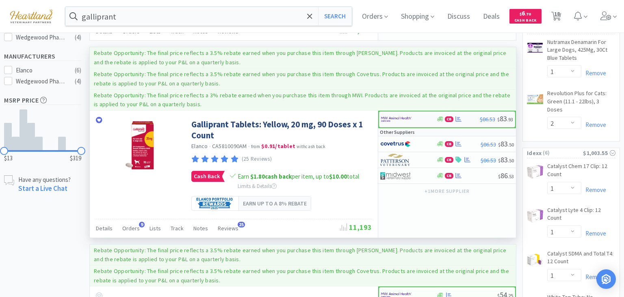
select select "1"
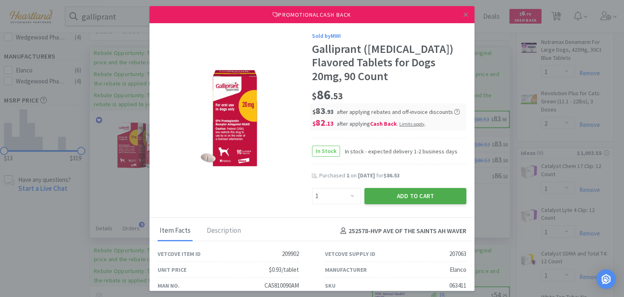
click at [416, 194] on button "Add to Cart" at bounding box center [416, 196] width 102 height 16
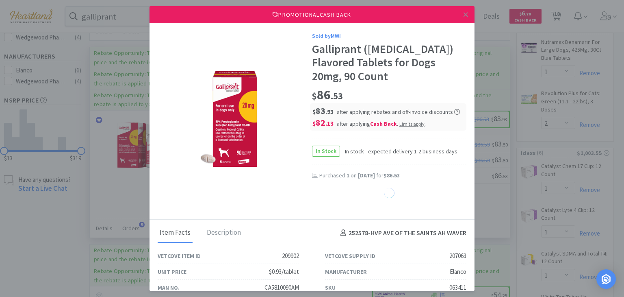
select select "1"
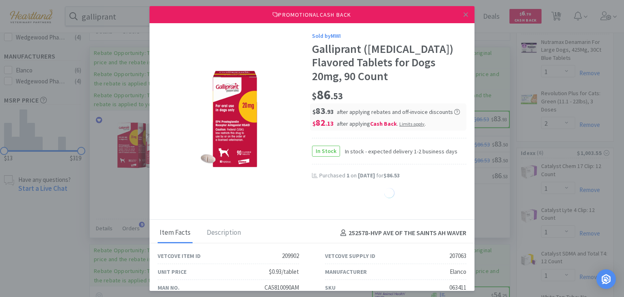
select select "1"
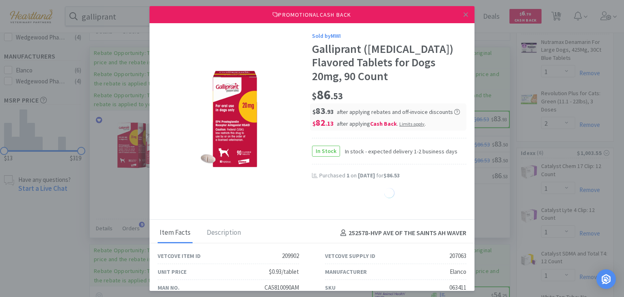
select select "1"
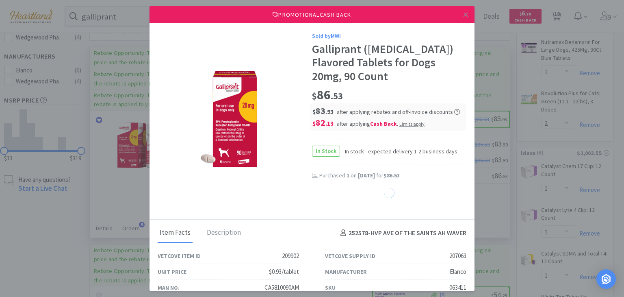
select select "1"
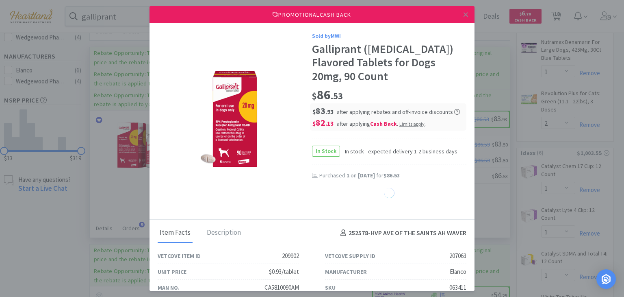
select select "1"
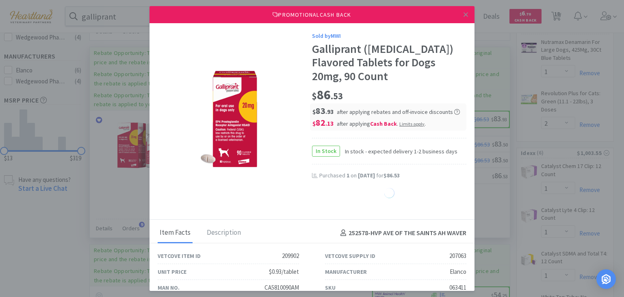
select select "1"
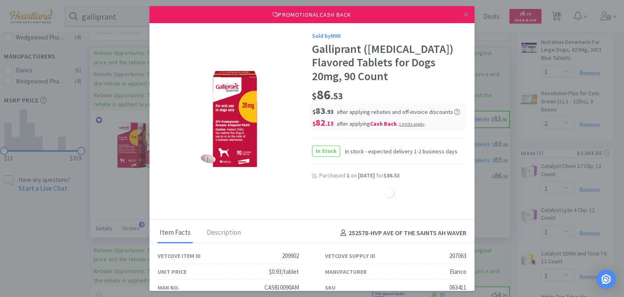
select select "1"
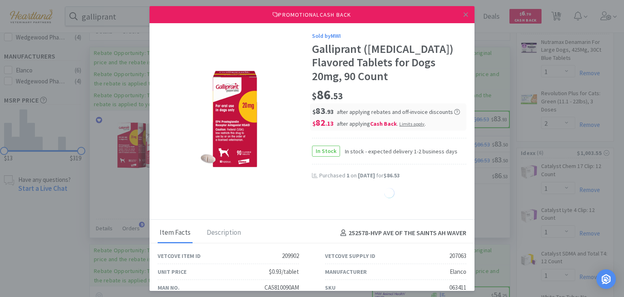
select select "1"
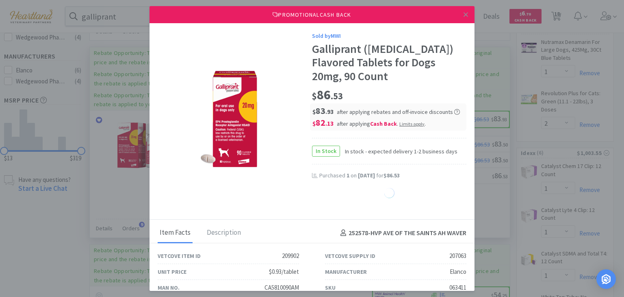
select select "1"
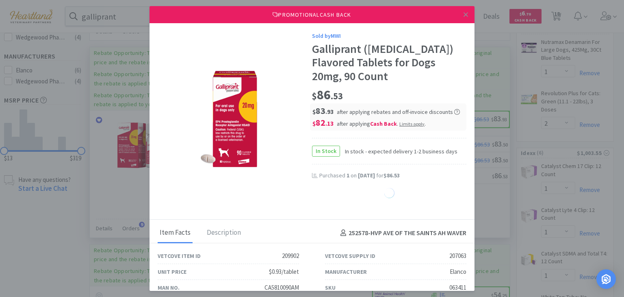
select select "1"
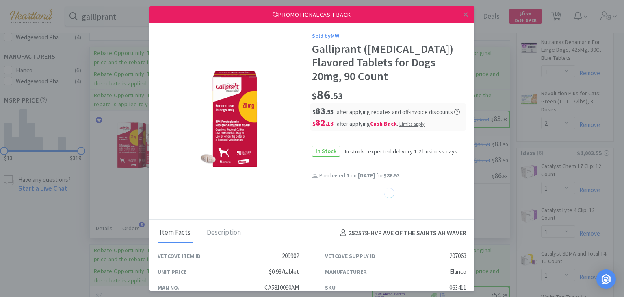
select select "1"
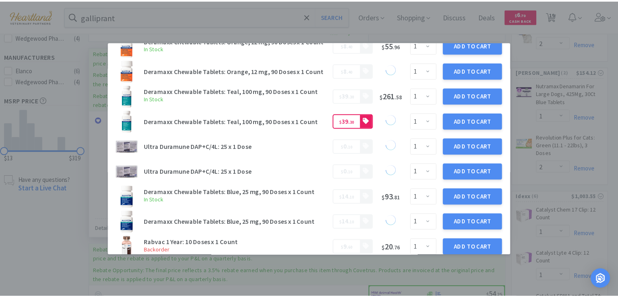
scroll to position [0, 0]
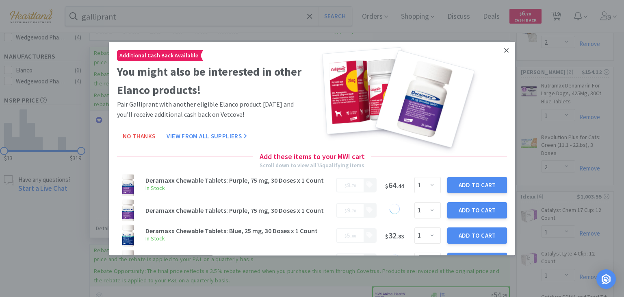
click at [504, 48] on icon at bounding box center [506, 50] width 4 height 7
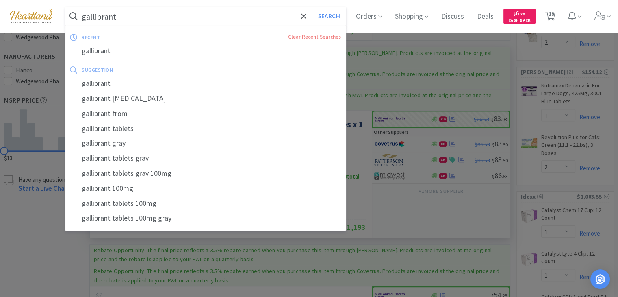
click at [160, 17] on input "galliprant" at bounding box center [205, 16] width 280 height 19
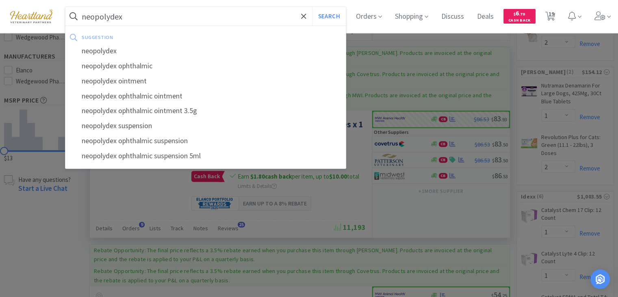
click at [312, 7] on button "Search" at bounding box center [329, 16] width 34 height 19
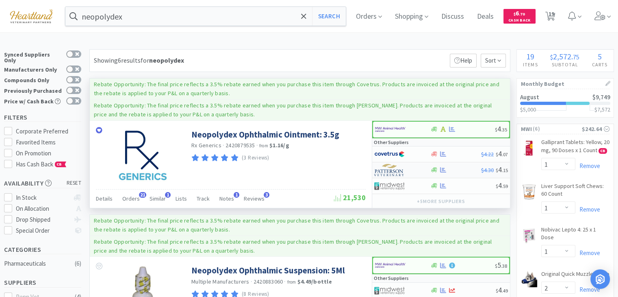
click at [397, 169] on img at bounding box center [389, 170] width 30 height 12
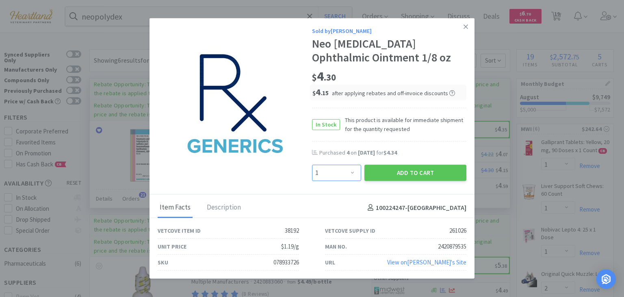
click at [353, 171] on select "Enter Quantity 1 2 3 4 5 6 7 8 9 10 11 12 13 14 15 16 17 18 19 20 Enter Quantity" at bounding box center [336, 173] width 49 height 16
click at [312, 165] on select "Enter Quantity 1 2 3 4 5 6 7 8 9 10 11 12 13 14 15 16 17 18 19 20 Enter Quantity" at bounding box center [336, 173] width 49 height 16
click at [427, 173] on button "Add to Cart" at bounding box center [416, 173] width 102 height 16
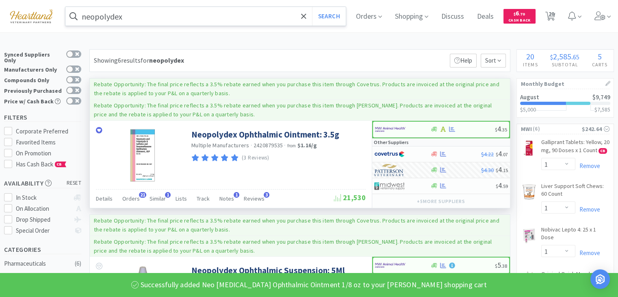
click at [207, 12] on input "neopolydex" at bounding box center [205, 16] width 280 height 19
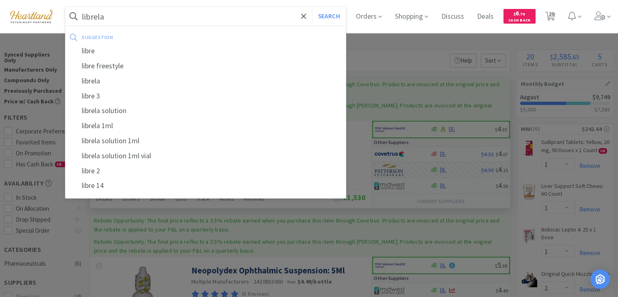
click at [312, 7] on button "Search" at bounding box center [329, 16] width 34 height 19
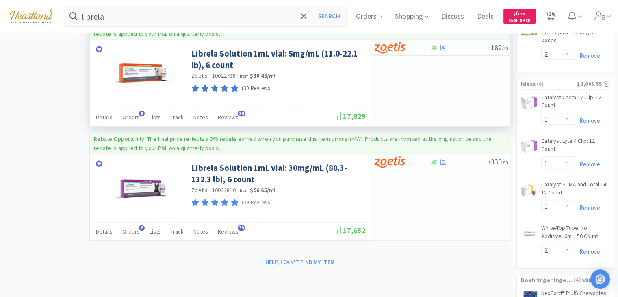
scroll to position [488, 0]
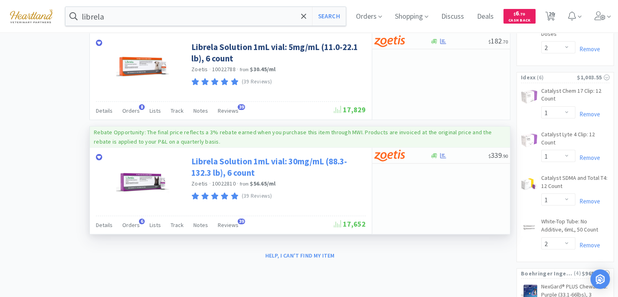
click at [323, 160] on link "Librela Solution 1mL vial: 30mg/mL (88.3-132.3 lb), 6 count" at bounding box center [277, 167] width 172 height 22
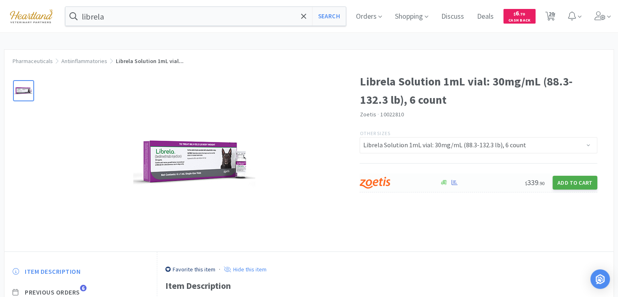
click at [586, 184] on button "Add to Cart" at bounding box center [575, 183] width 45 height 14
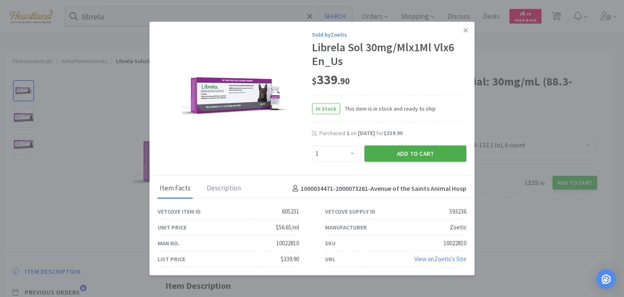
click at [427, 152] on button "Add to Cart" at bounding box center [416, 153] width 102 height 16
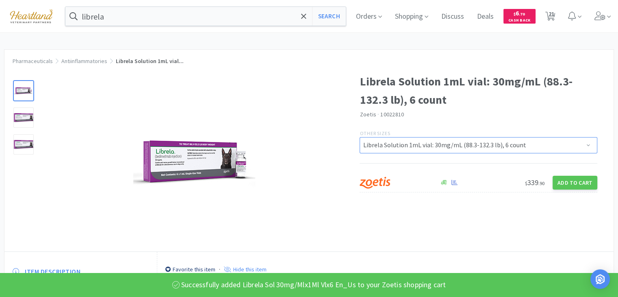
click at [494, 141] on select "Librela (Bedinvetmab) Injectable Solution for Dogs, 30mg/mL, 88.3-132.3lb, VSCF…" at bounding box center [479, 145] width 238 height 16
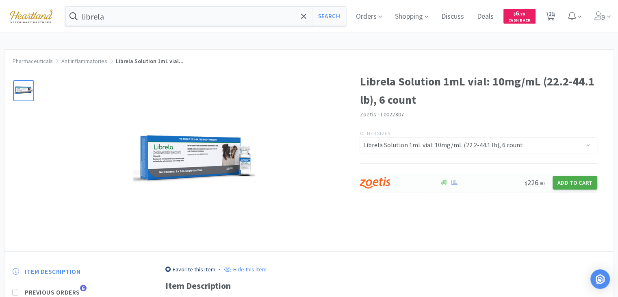
click at [572, 184] on button "Add to Cart" at bounding box center [575, 183] width 45 height 14
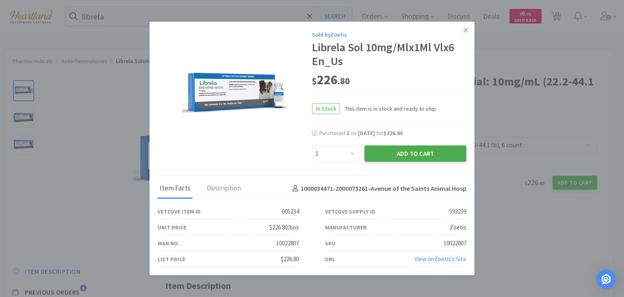
click at [437, 158] on button "Add to Cart" at bounding box center [416, 153] width 102 height 16
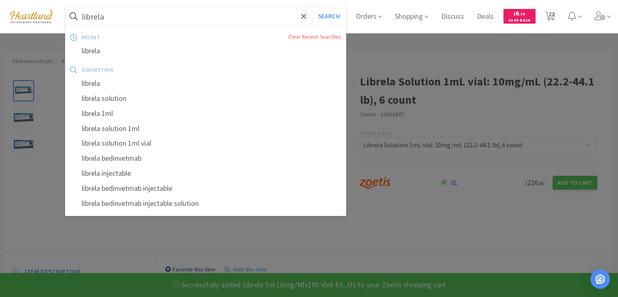
click at [178, 15] on input "librela" at bounding box center [205, 16] width 280 height 19
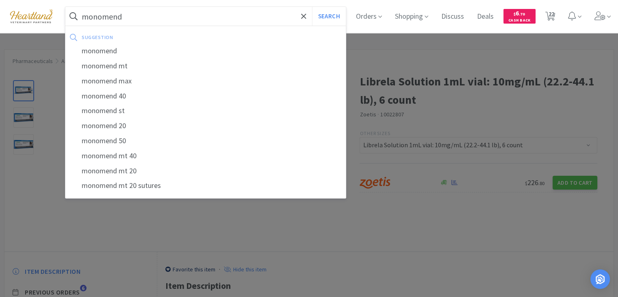
click at [312, 7] on button "Search" at bounding box center [329, 16] width 34 height 19
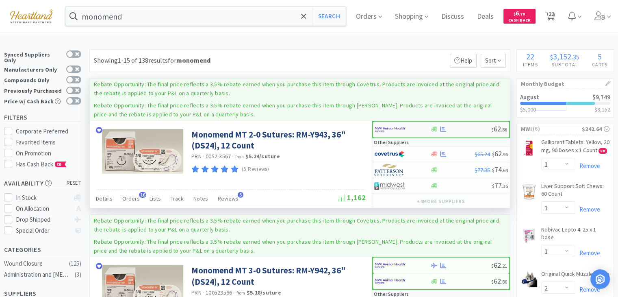
click at [393, 126] on img at bounding box center [390, 129] width 30 height 12
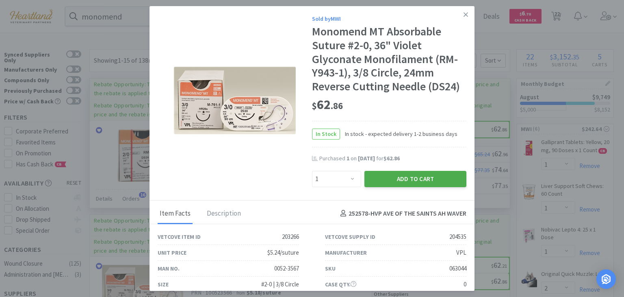
click at [414, 182] on button "Add to Cart" at bounding box center [416, 179] width 102 height 16
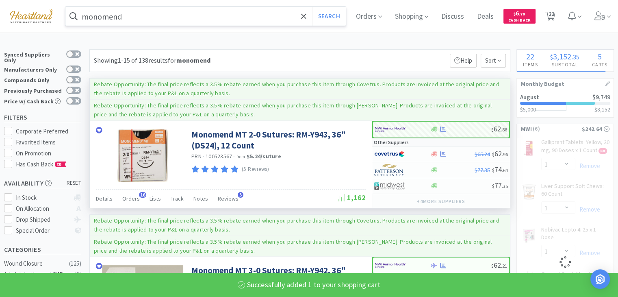
click at [174, 13] on input "monomend" at bounding box center [205, 16] width 280 height 19
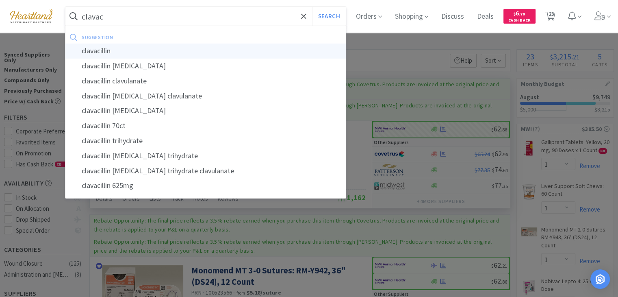
click at [163, 51] on div "clavacillin" at bounding box center [205, 50] width 280 height 15
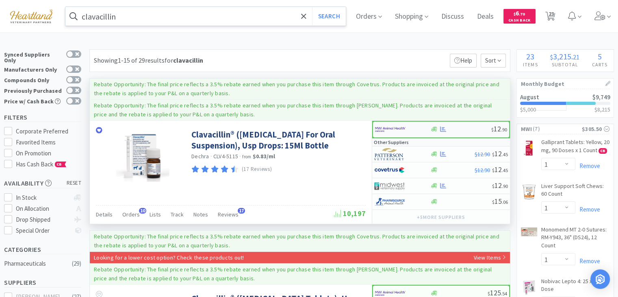
click at [391, 124] on img at bounding box center [390, 129] width 30 height 12
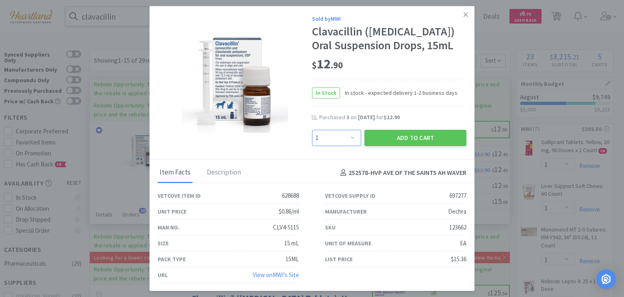
drag, startPoint x: 353, startPoint y: 153, endPoint x: 353, endPoint y: 143, distance: 9.8
click at [353, 146] on select "Enter Quantity 1 2 3 4 5 6 7 8 9 10 11 12 13 14 15 16 17 18 19 20 Enter Quantity" at bounding box center [336, 138] width 49 height 16
click at [312, 143] on select "Enter Quantity 1 2 3 4 5 6 7 8 9 10 11 12 13 14 15 16 17 18 19 20 Enter Quantity" at bounding box center [336, 138] width 49 height 16
click at [414, 146] on button "Add to Cart" at bounding box center [416, 138] width 102 height 16
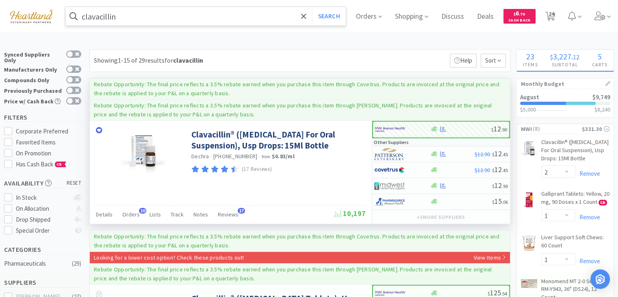
click at [187, 6] on div "clavacillin Search Orders Shopping Discuss Discuss Deals Deals $ 6 . 70 Cash Ba…" at bounding box center [309, 16] width 610 height 33
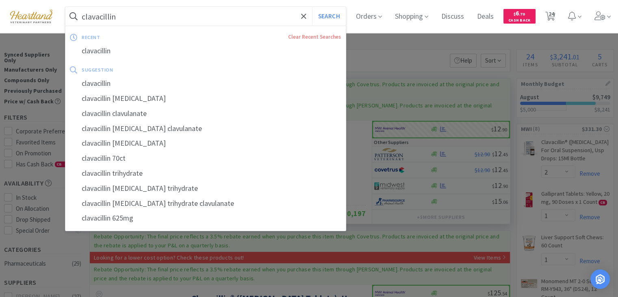
click at [193, 22] on input "clavacillin" at bounding box center [205, 16] width 280 height 19
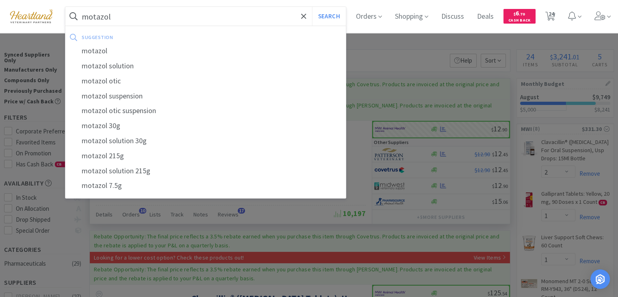
click at [312, 7] on button "Search" at bounding box center [329, 16] width 34 height 19
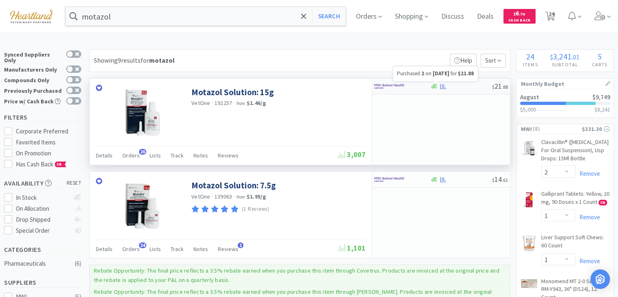
click at [442, 84] on icon at bounding box center [443, 85] width 6 height 5
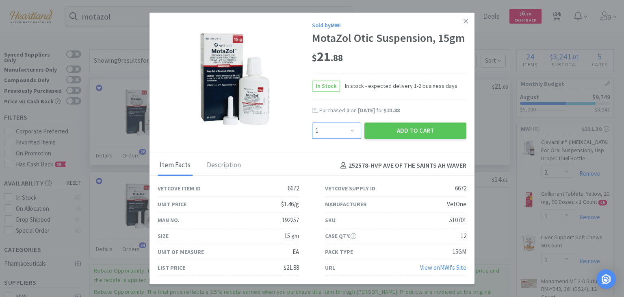
click at [358, 130] on select "Enter Quantity 1 2 3 4 5 6 7 8 9 10 11 12 13 14 15 16 17 18 19 20 Enter Quantity" at bounding box center [336, 130] width 49 height 16
click at [312, 123] on select "Enter Quantity 1 2 3 4 5 6 7 8 9 10 11 12 13 14 15 16 17 18 19 20 Enter Quantity" at bounding box center [336, 130] width 49 height 16
click at [413, 126] on button "Add to Cart" at bounding box center [416, 130] width 102 height 16
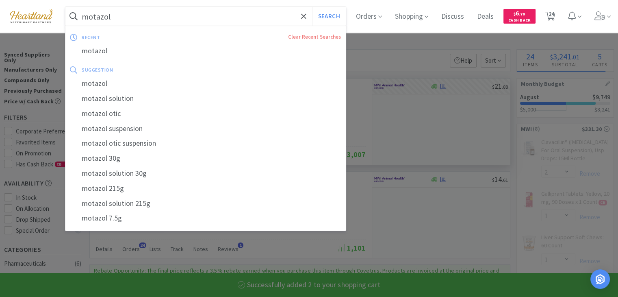
click at [204, 15] on input "motazol" at bounding box center [205, 16] width 280 height 19
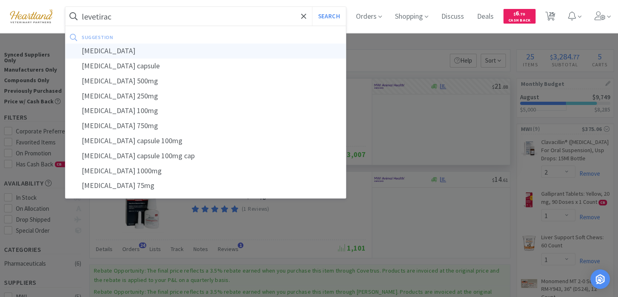
click at [188, 54] on div "[MEDICAL_DATA]" at bounding box center [205, 50] width 280 height 15
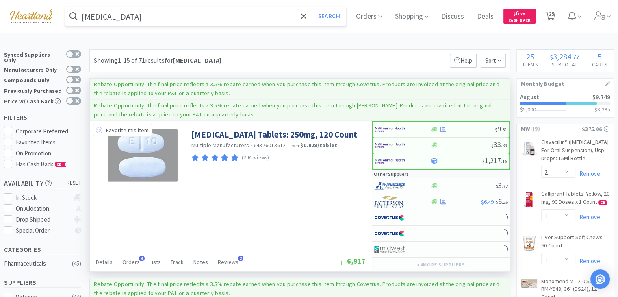
click at [97, 130] on icon at bounding box center [99, 130] width 7 height 7
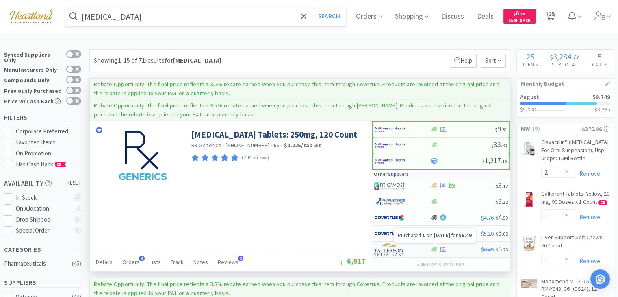
click at [442, 246] on icon at bounding box center [443, 248] width 6 height 5
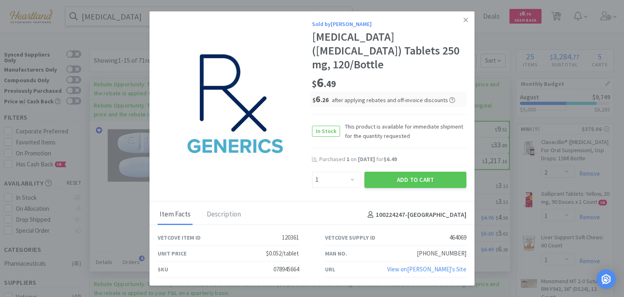
click at [439, 170] on div "Add to Cart" at bounding box center [415, 180] width 105 height 20
click at [439, 171] on button "Add to Cart" at bounding box center [416, 179] width 102 height 16
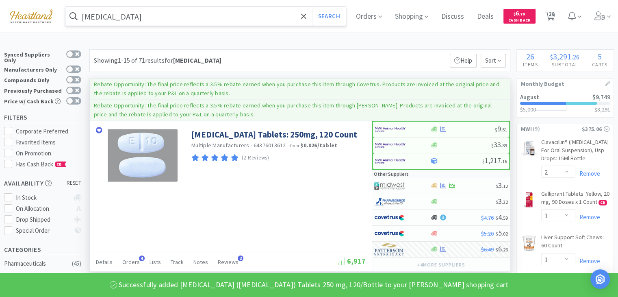
click at [138, 18] on input "[MEDICAL_DATA]" at bounding box center [205, 16] width 280 height 19
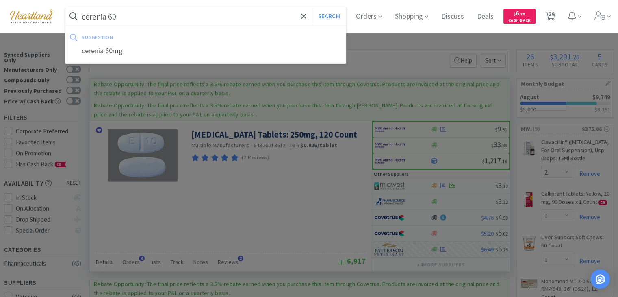
click at [312, 7] on button "Search" at bounding box center [329, 16] width 34 height 19
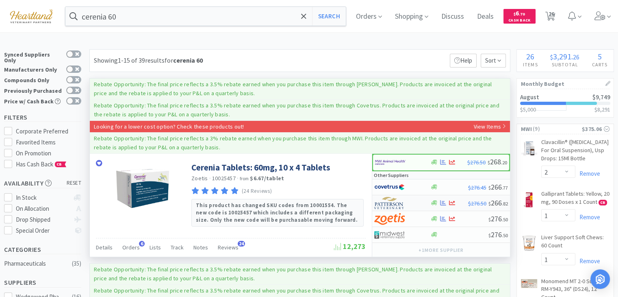
click at [389, 207] on img at bounding box center [389, 203] width 30 height 12
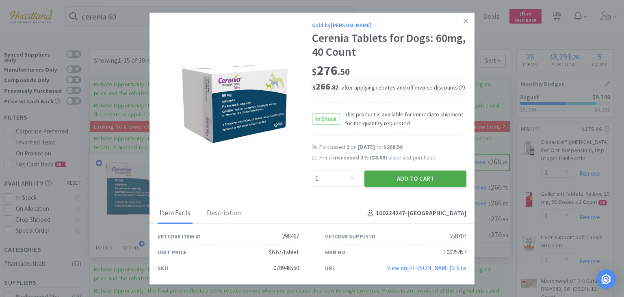
click at [430, 186] on button "Add to Cart" at bounding box center [416, 178] width 102 height 16
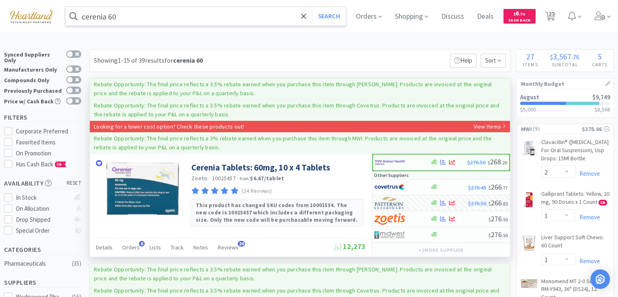
click at [232, 21] on input "cerenia 60" at bounding box center [205, 16] width 280 height 19
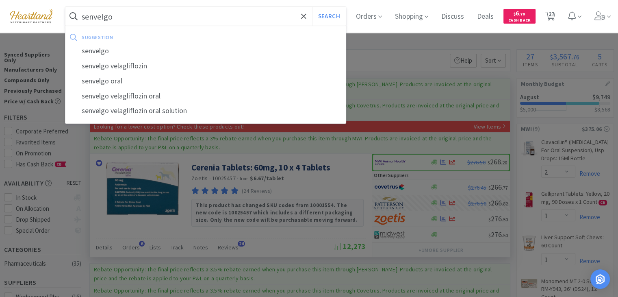
click at [312, 7] on button "Search" at bounding box center [329, 16] width 34 height 19
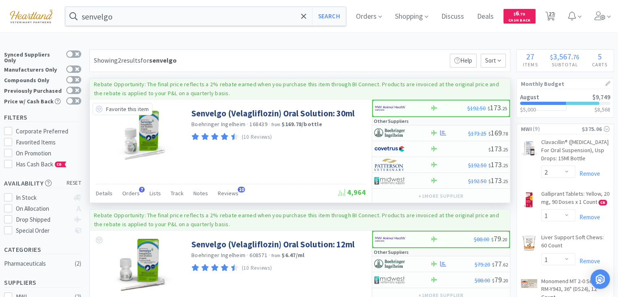
click at [98, 107] on icon at bounding box center [99, 109] width 7 height 7
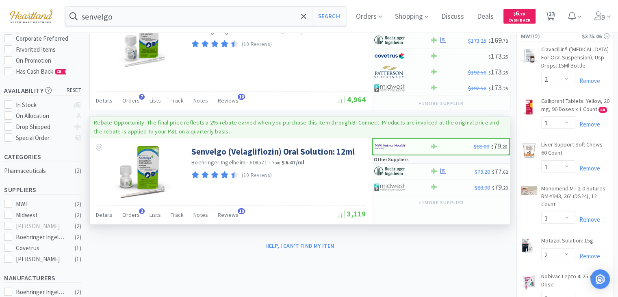
scroll to position [122, 0]
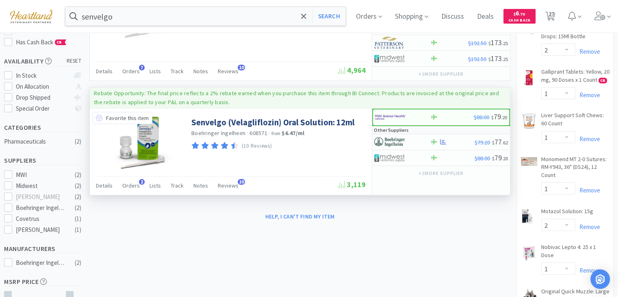
click at [99, 117] on icon at bounding box center [99, 118] width 7 height 7
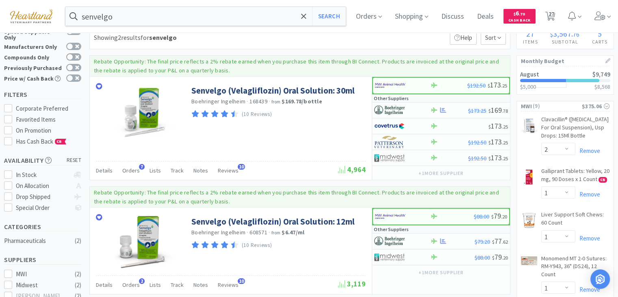
scroll to position [0, 0]
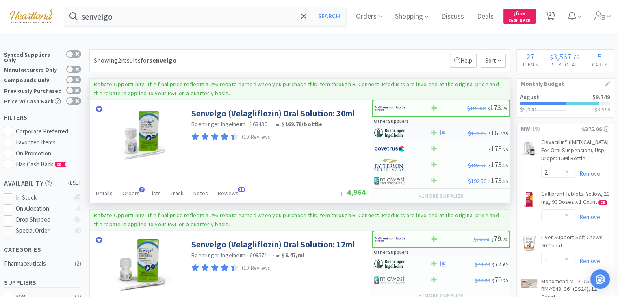
click at [395, 132] on img at bounding box center [389, 133] width 30 height 12
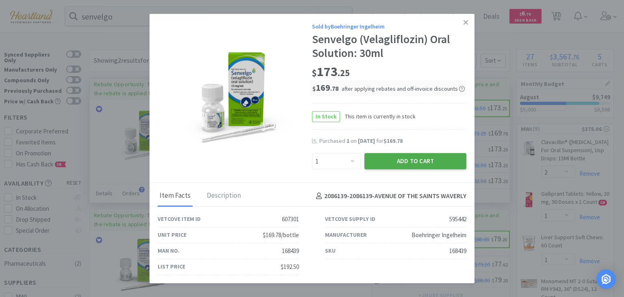
click at [413, 160] on button "Add to Cart" at bounding box center [416, 161] width 102 height 16
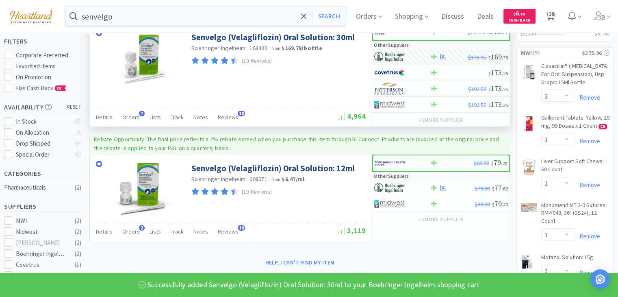
scroll to position [81, 0]
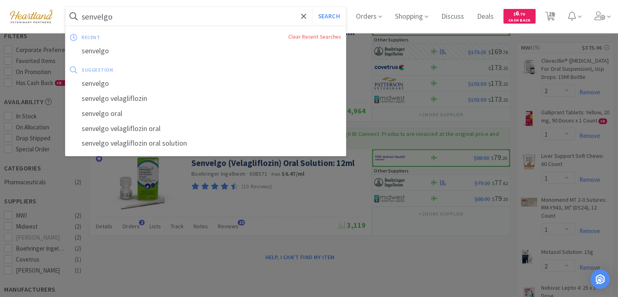
click at [180, 15] on input "senvelgo" at bounding box center [205, 16] width 280 height 19
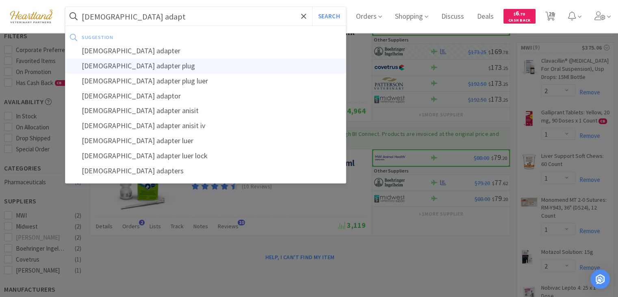
click at [118, 65] on div "[DEMOGRAPHIC_DATA] adapter plug" at bounding box center [205, 66] width 280 height 15
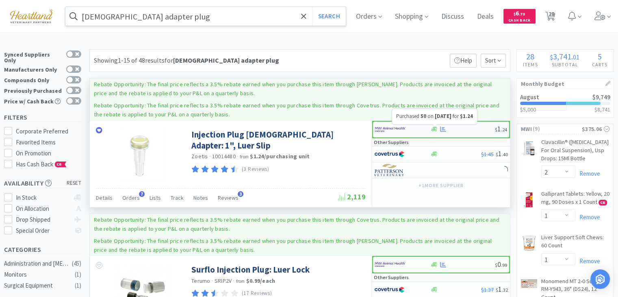
click at [445, 128] on icon at bounding box center [443, 129] width 6 height 6
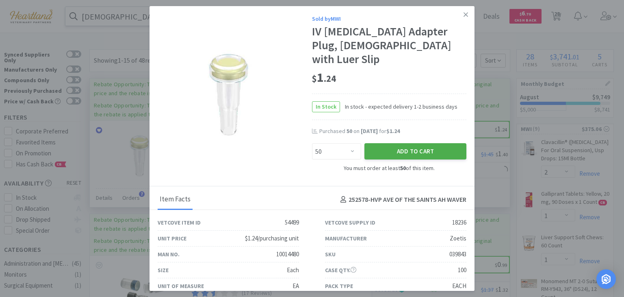
click at [405, 143] on button "Add to Cart" at bounding box center [416, 151] width 102 height 16
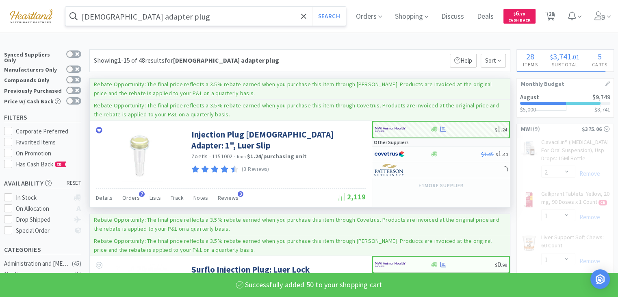
click at [168, 18] on input "[DEMOGRAPHIC_DATA] adapter plug" at bounding box center [205, 16] width 280 height 19
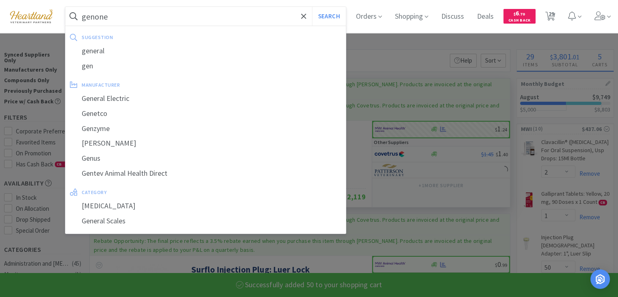
click at [312, 7] on button "Search" at bounding box center [329, 16] width 34 height 19
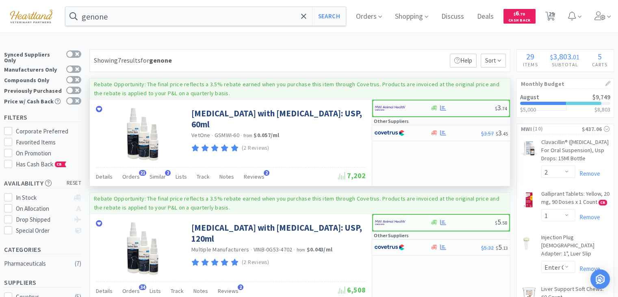
click at [392, 104] on img at bounding box center [390, 108] width 30 height 12
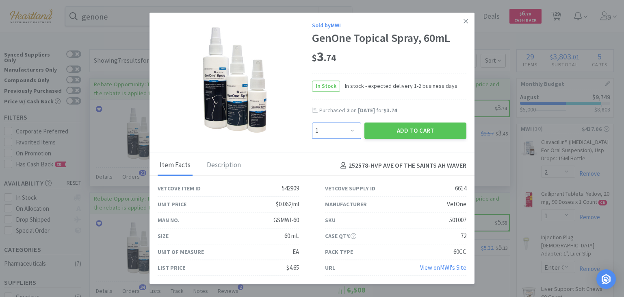
click at [354, 132] on select "Enter Quantity 1 2 3 4 5 6 7 8 9 10 11 12 13 14 15 16 17 18 19 20 Enter Quantity" at bounding box center [336, 130] width 49 height 16
click at [312, 123] on select "Enter Quantity 1 2 3 4 5 6 7 8 9 10 11 12 13 14 15 16 17 18 19 20 Enter Quantity" at bounding box center [336, 130] width 49 height 16
click at [390, 129] on button "Add to Cart" at bounding box center [416, 130] width 102 height 16
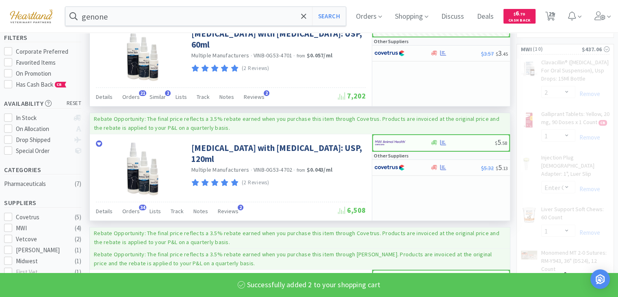
scroll to position [81, 0]
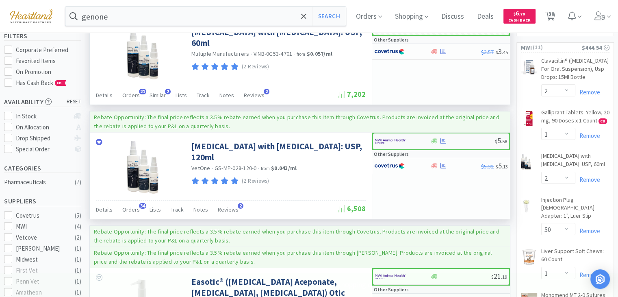
click at [392, 140] on img at bounding box center [390, 141] width 30 height 12
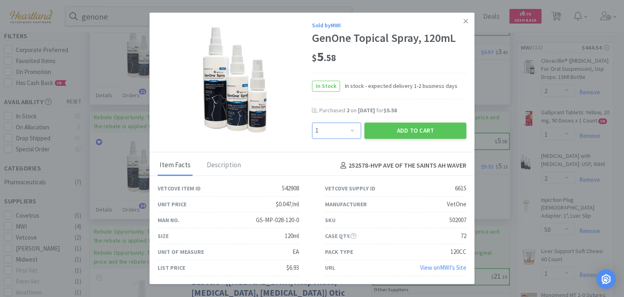
click at [351, 135] on select "Enter Quantity 1 2 3 4 5 6 7 8 9 10 11 12 13 14 15 16 17 18 19 20 Enter Quantity" at bounding box center [336, 130] width 49 height 16
click at [312, 123] on select "Enter Quantity 1 2 3 4 5 6 7 8 9 10 11 12 13 14 15 16 17 18 19 20 Enter Quantity" at bounding box center [336, 130] width 49 height 16
click at [385, 131] on button "Add to Cart" at bounding box center [416, 130] width 102 height 16
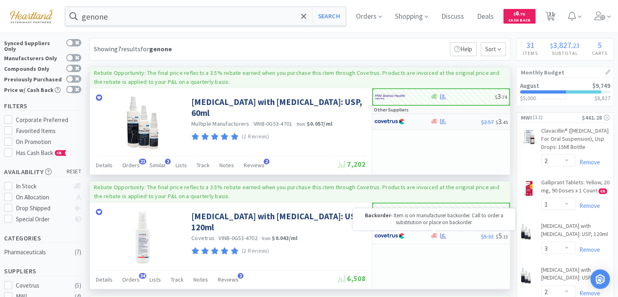
scroll to position [0, 0]
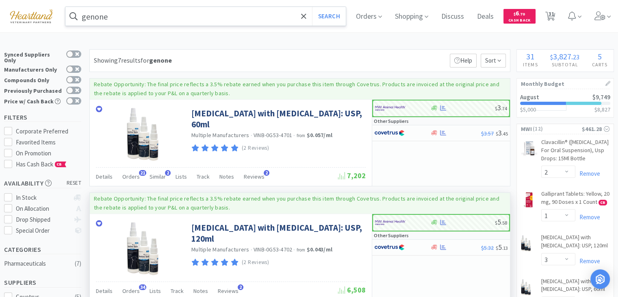
click at [153, 20] on input "genone" at bounding box center [205, 16] width 280 height 19
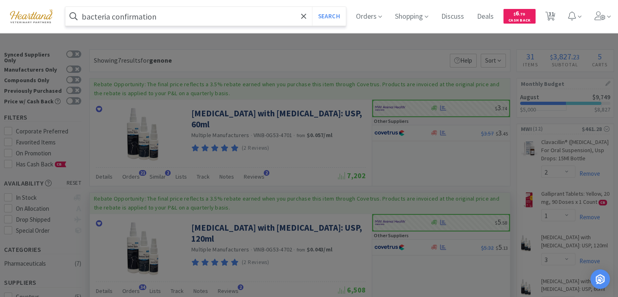
click at [312, 7] on button "Search" at bounding box center [329, 16] width 34 height 19
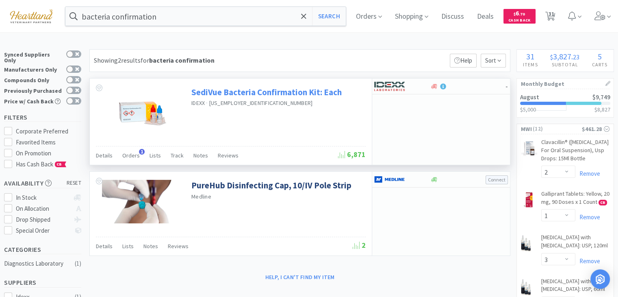
click at [318, 90] on link "SediVue Bacteria Confirmation Kit: Each" at bounding box center [266, 92] width 150 height 11
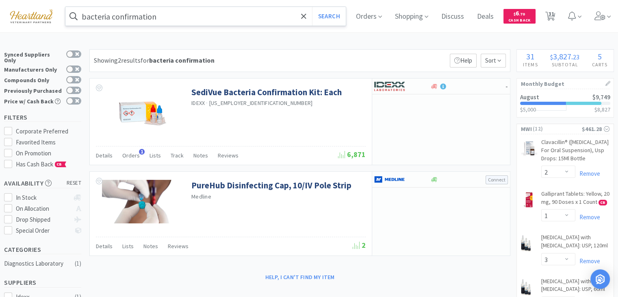
click at [202, 15] on input "bacteria confirmation" at bounding box center [205, 16] width 280 height 19
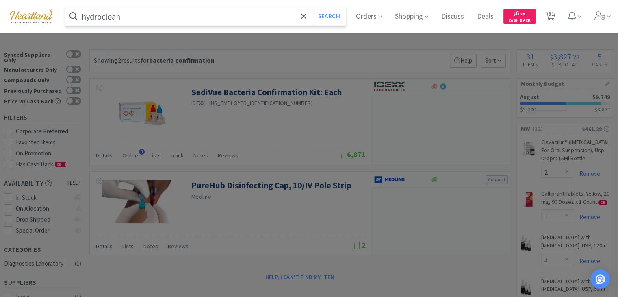
click at [312, 7] on button "Search" at bounding box center [329, 16] width 34 height 19
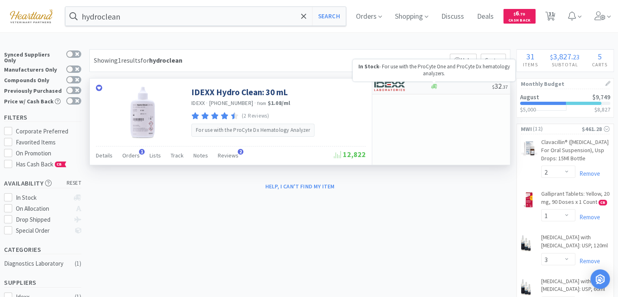
click at [436, 85] on icon at bounding box center [434, 86] width 6 height 6
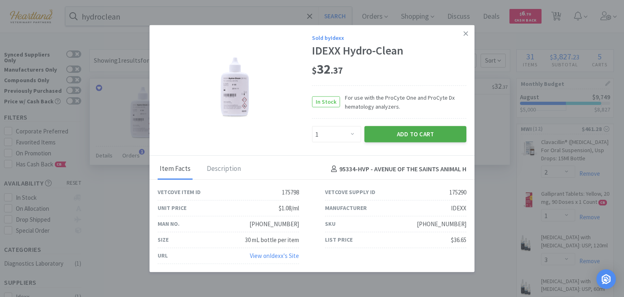
click at [412, 132] on button "Add to Cart" at bounding box center [416, 134] width 102 height 16
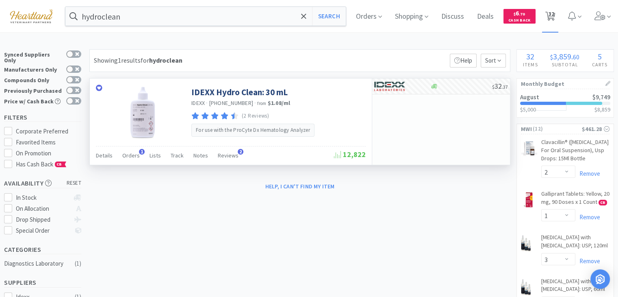
click at [554, 11] on span "32" at bounding box center [551, 14] width 6 height 33
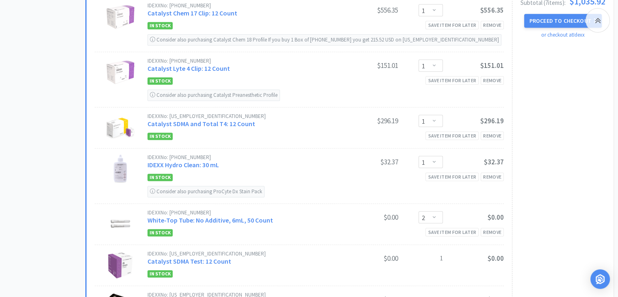
scroll to position [569, 0]
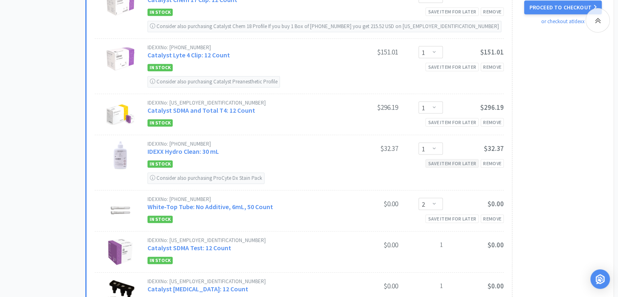
click at [470, 163] on div "Save item for later" at bounding box center [451, 163] width 53 height 9
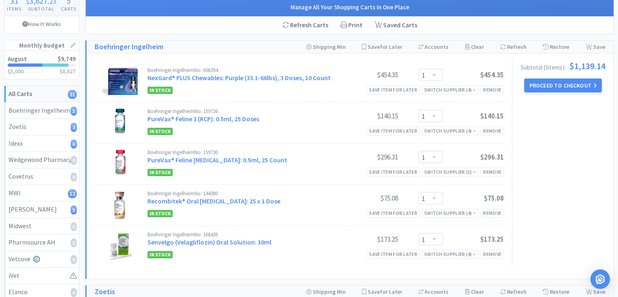
scroll to position [81, 0]
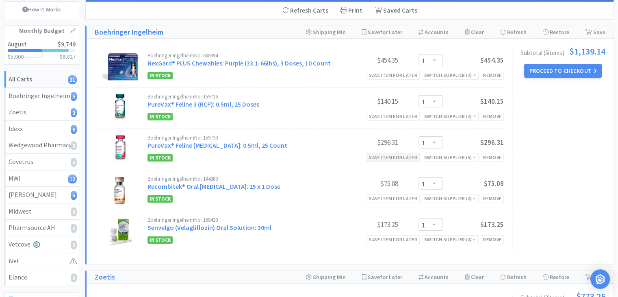
click at [404, 158] on div "Save item for later" at bounding box center [393, 157] width 53 height 9
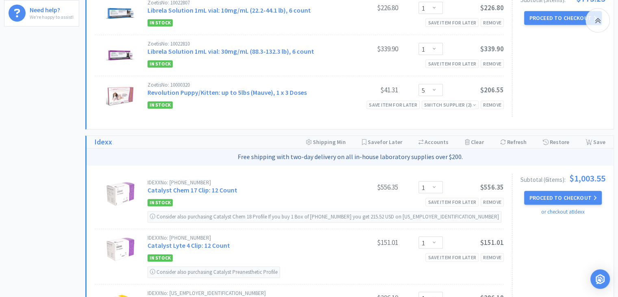
scroll to position [406, 0]
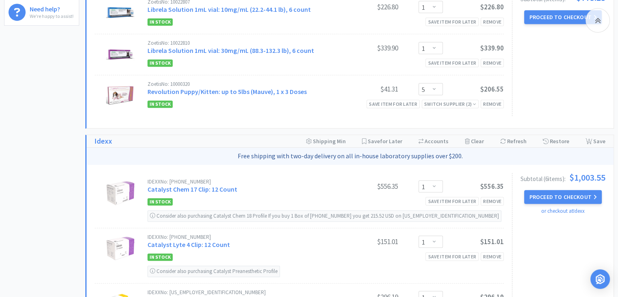
click at [491, 103] on div "In Stock Save item for later Switch Supplier ( 2 ) Remove" at bounding box center [326, 104] width 356 height 10
click at [493, 100] on div "Remove" at bounding box center [492, 104] width 23 height 9
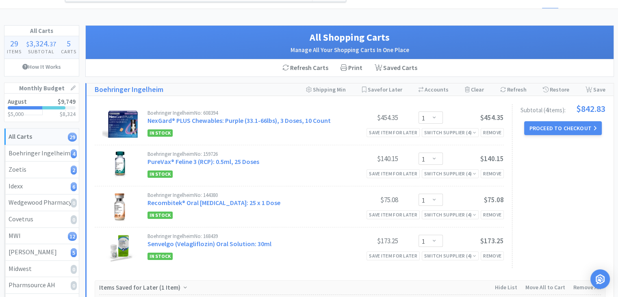
scroll to position [0, 0]
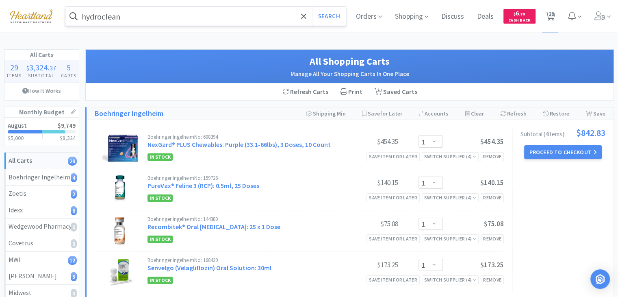
click at [221, 17] on input "hydroclean" at bounding box center [205, 16] width 280 height 19
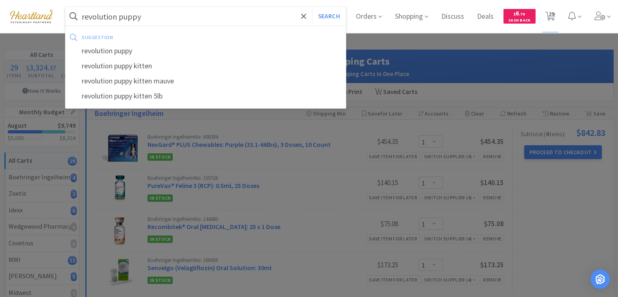
click at [312, 7] on button "Search" at bounding box center [329, 16] width 34 height 19
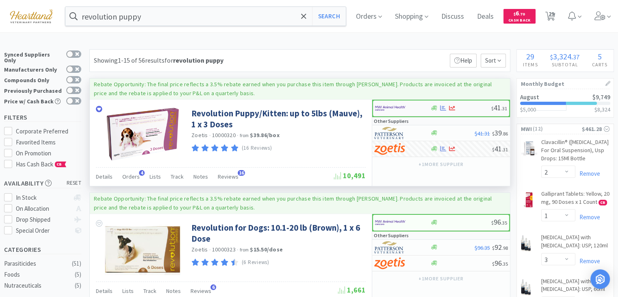
click at [388, 108] on img at bounding box center [390, 108] width 30 height 12
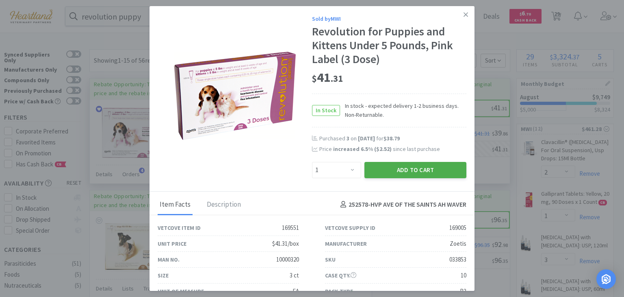
click at [393, 168] on button "Add to Cart" at bounding box center [416, 170] width 102 height 16
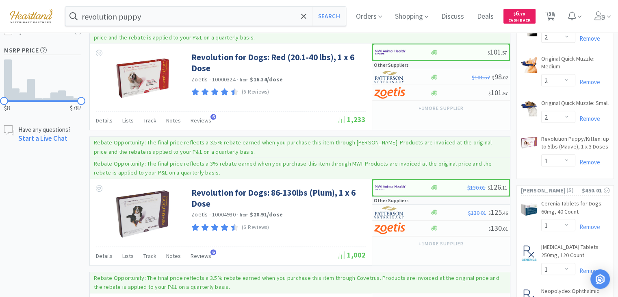
scroll to position [528, 0]
click at [570, 167] on select "Enter Quantity 1 2 3 4 5 6 7 8 9 10 11 12 13 14 15 16 17 18 19 20 Enter Quantity" at bounding box center [558, 160] width 34 height 12
click at [541, 162] on select "Enter Quantity 1 2 3 4 5 6 7 8 9 10 11 12 13 14 15 16 17 18 19 20 Enter Quantity" at bounding box center [558, 160] width 34 height 12
click at [571, 167] on select "Enter Quantity 1 2 3 4 5 6 7 8 9 10 11 12 13 14 15 16 17 18 19 20 Enter Quantity" at bounding box center [558, 160] width 34 height 12
click at [541, 162] on select "Enter Quantity 1 2 3 4 5 6 7 8 9 10 11 12 13 14 15 16 17 18 19 20 Enter Quantity" at bounding box center [558, 160] width 34 height 12
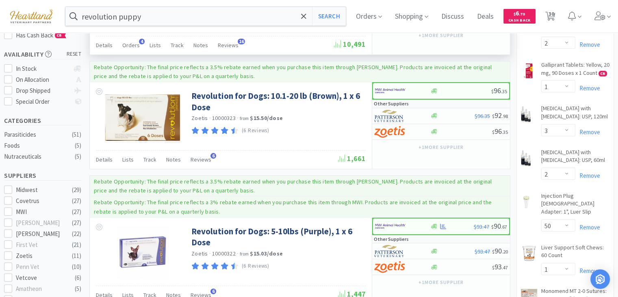
scroll to position [81, 0]
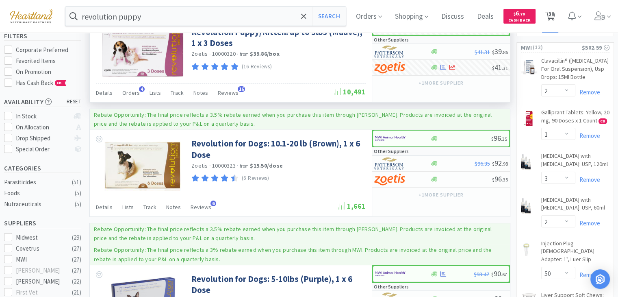
click at [554, 12] on span "30" at bounding box center [551, 14] width 6 height 33
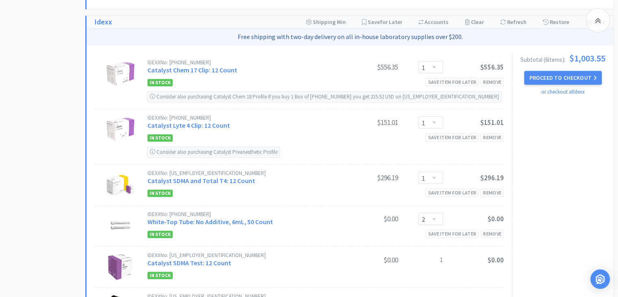
scroll to position [488, 0]
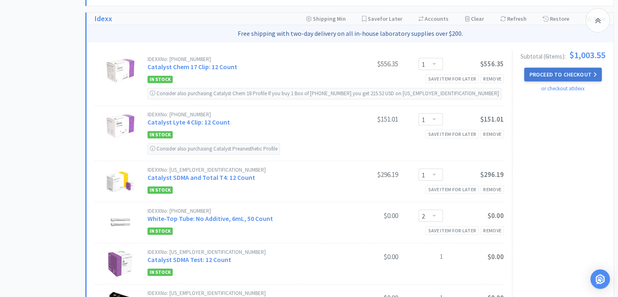
click at [566, 70] on button "Proceed to Checkout" at bounding box center [562, 74] width 77 height 14
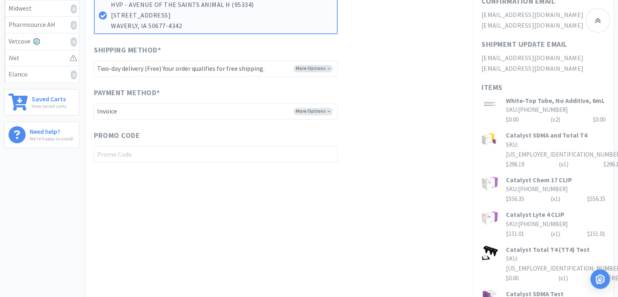
scroll to position [284, 0]
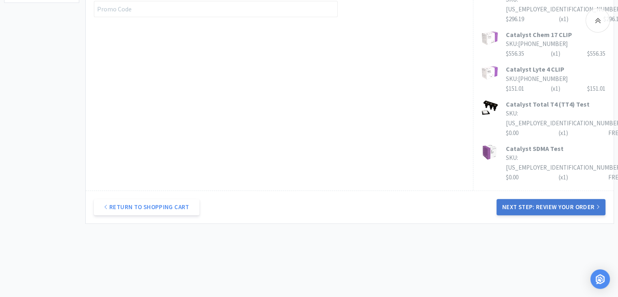
click at [539, 199] on button "Next Step: Review Your Order" at bounding box center [551, 207] width 109 height 16
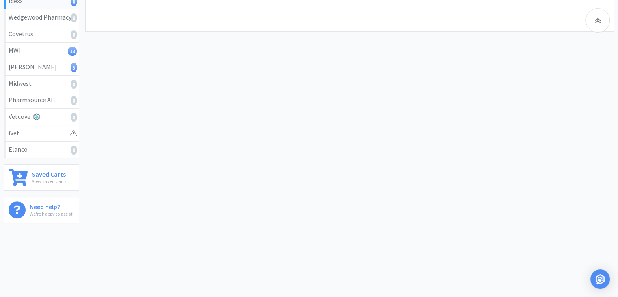
scroll to position [0, 0]
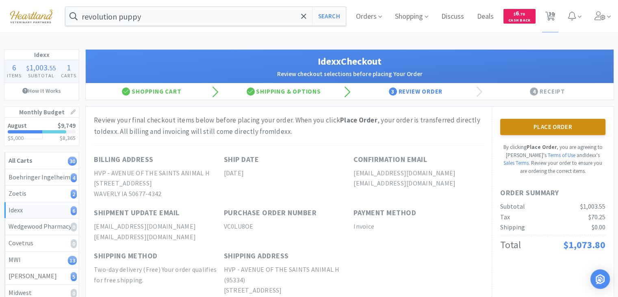
click at [577, 127] on button "Place Order" at bounding box center [552, 127] width 105 height 16
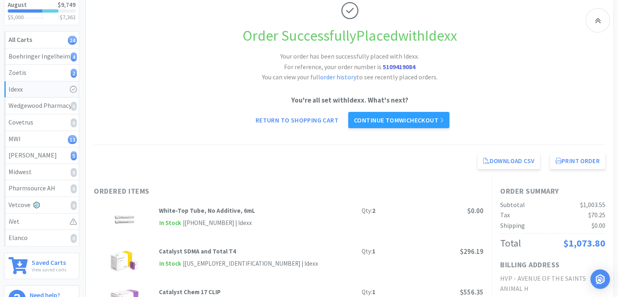
scroll to position [122, 0]
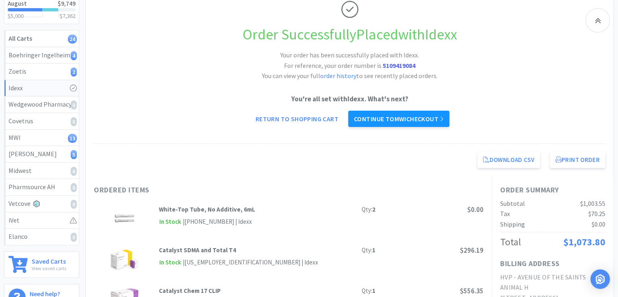
click at [414, 116] on link "Continue to MWI checkout" at bounding box center [398, 119] width 101 height 16
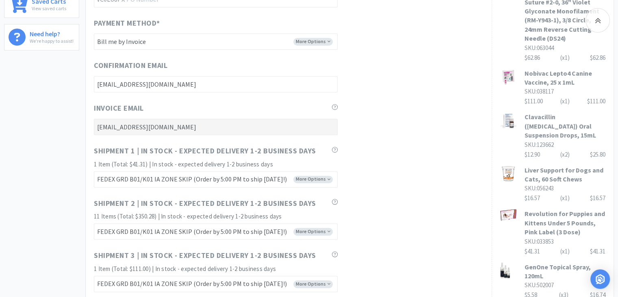
scroll to position [388, 0]
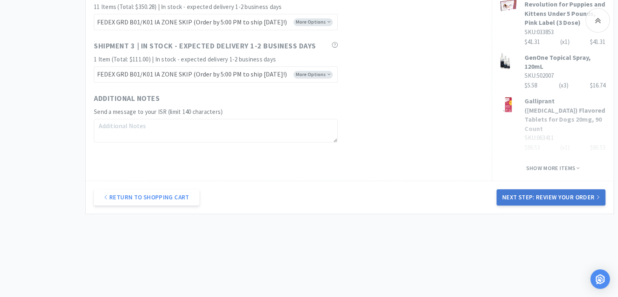
click at [547, 203] on button "Next Step: Review Your Order" at bounding box center [551, 197] width 109 height 16
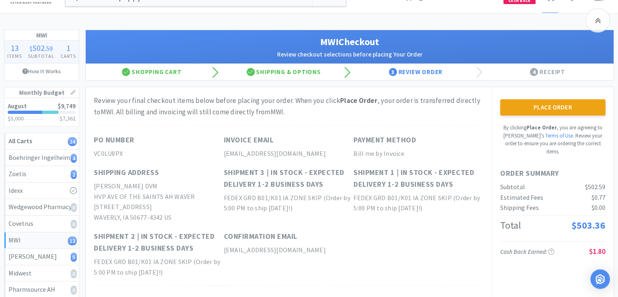
scroll to position [0, 0]
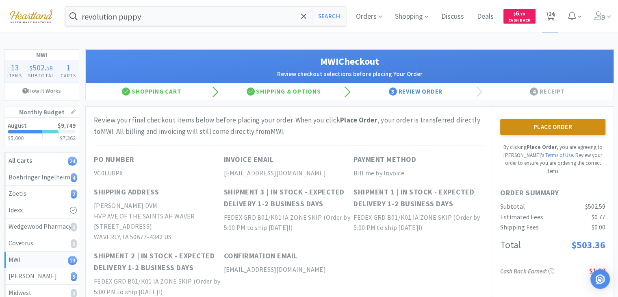
click at [555, 131] on button "Place Order" at bounding box center [552, 127] width 105 height 16
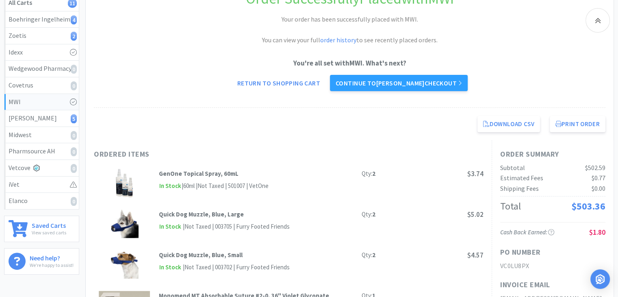
scroll to position [163, 0]
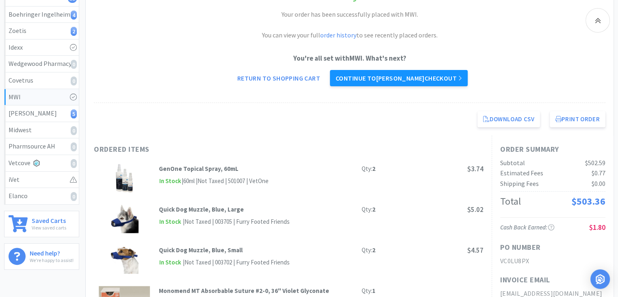
click at [434, 77] on link "Continue to [PERSON_NAME] checkout" at bounding box center [399, 78] width 138 height 16
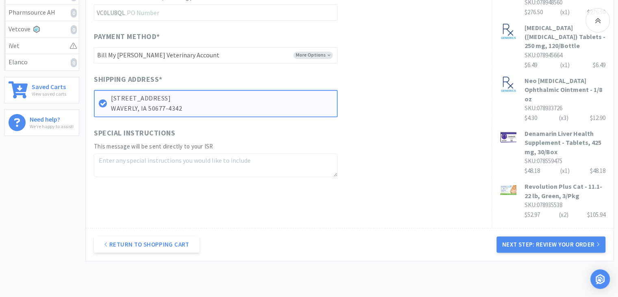
scroll to position [325, 0]
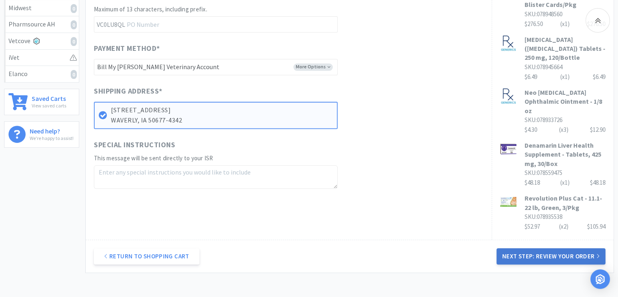
click at [539, 248] on button "Next Step: Review Your Order" at bounding box center [551, 256] width 109 height 16
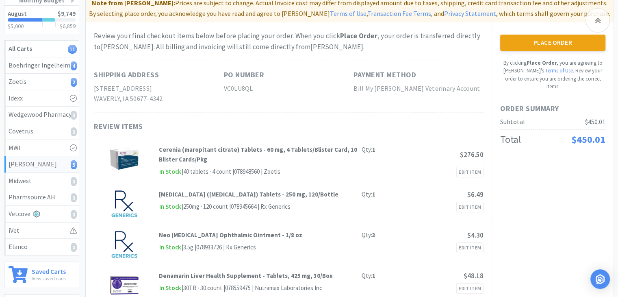
scroll to position [122, 0]
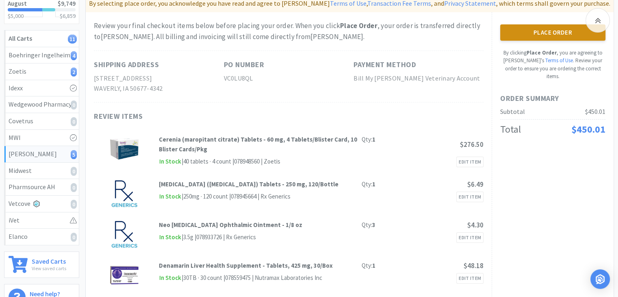
click at [555, 38] on button "Place Order" at bounding box center [552, 32] width 105 height 16
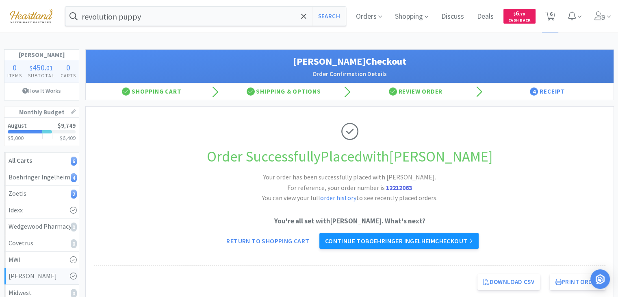
click at [467, 244] on link "Continue to Boehringer Ingelheim checkout" at bounding box center [398, 240] width 159 height 16
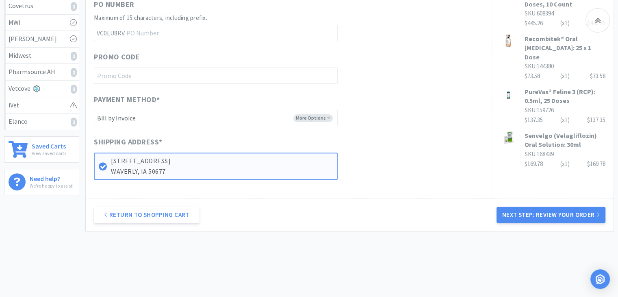
scroll to position [244, 0]
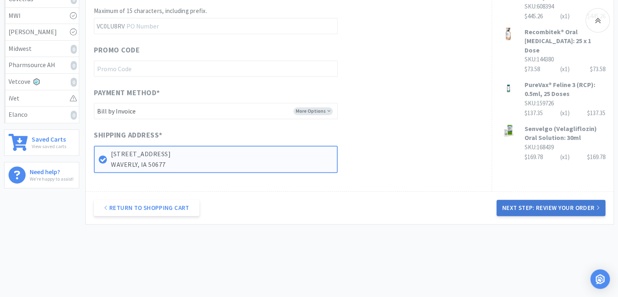
click at [568, 210] on button "Next Step: Review Your Order" at bounding box center [551, 208] width 109 height 16
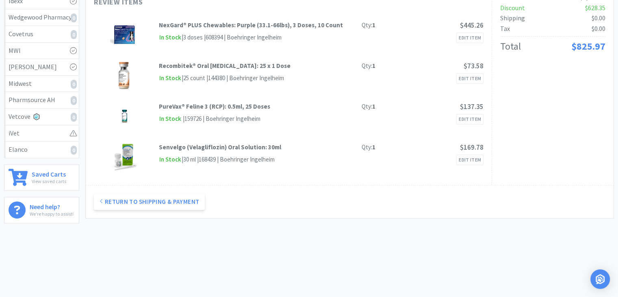
scroll to position [0, 0]
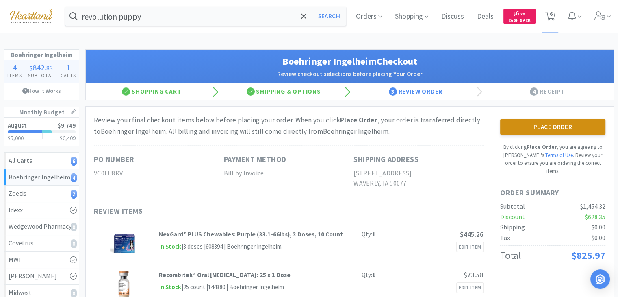
click at [552, 126] on button "Place Order" at bounding box center [552, 127] width 105 height 16
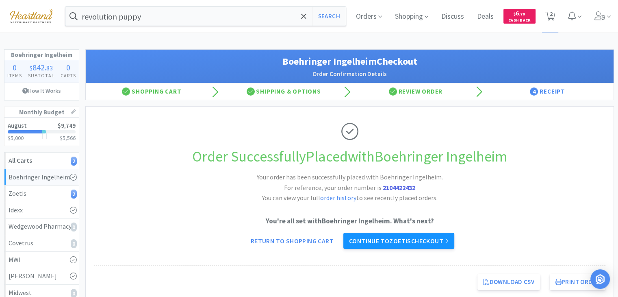
click at [398, 243] on link "Continue to Zoetis checkout" at bounding box center [398, 240] width 111 height 16
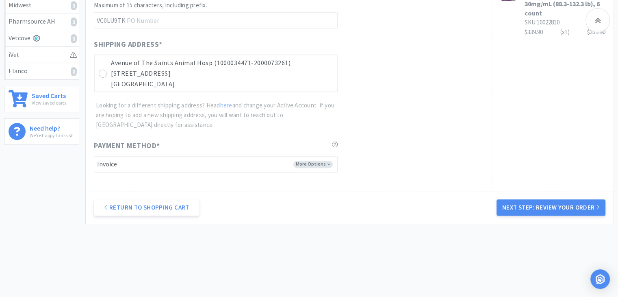
scroll to position [297, 0]
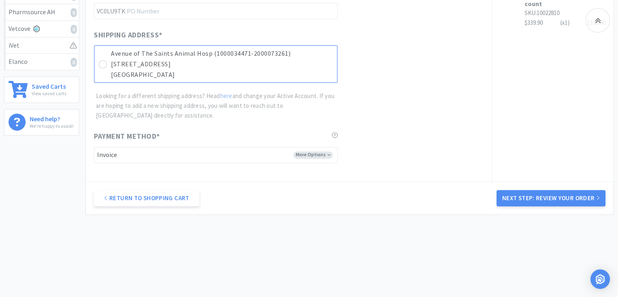
click at [106, 63] on div "Avenue of The Saints Animal Hosp (1000034471-2000073261) [STREET_ADDRESS]" at bounding box center [216, 64] width 244 height 38
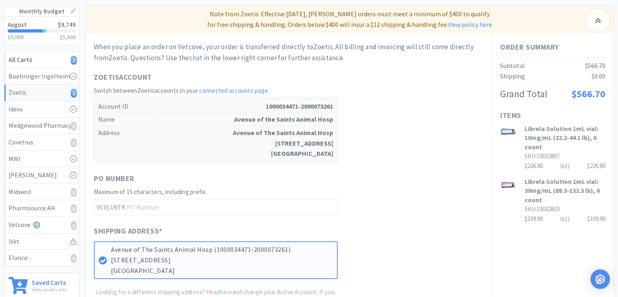
scroll to position [93, 0]
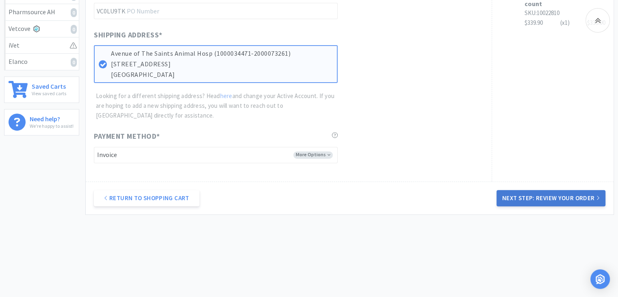
click at [541, 196] on button "Next Step: Review Your Order" at bounding box center [551, 198] width 109 height 16
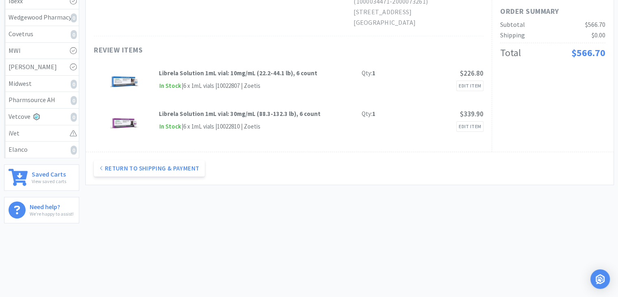
scroll to position [0, 0]
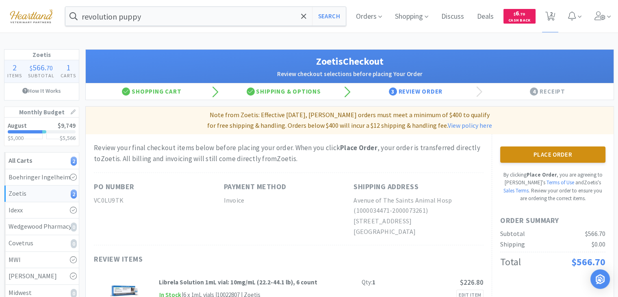
click at [553, 154] on button "Place Order" at bounding box center [552, 154] width 105 height 16
